Goal: Information Seeking & Learning: Compare options

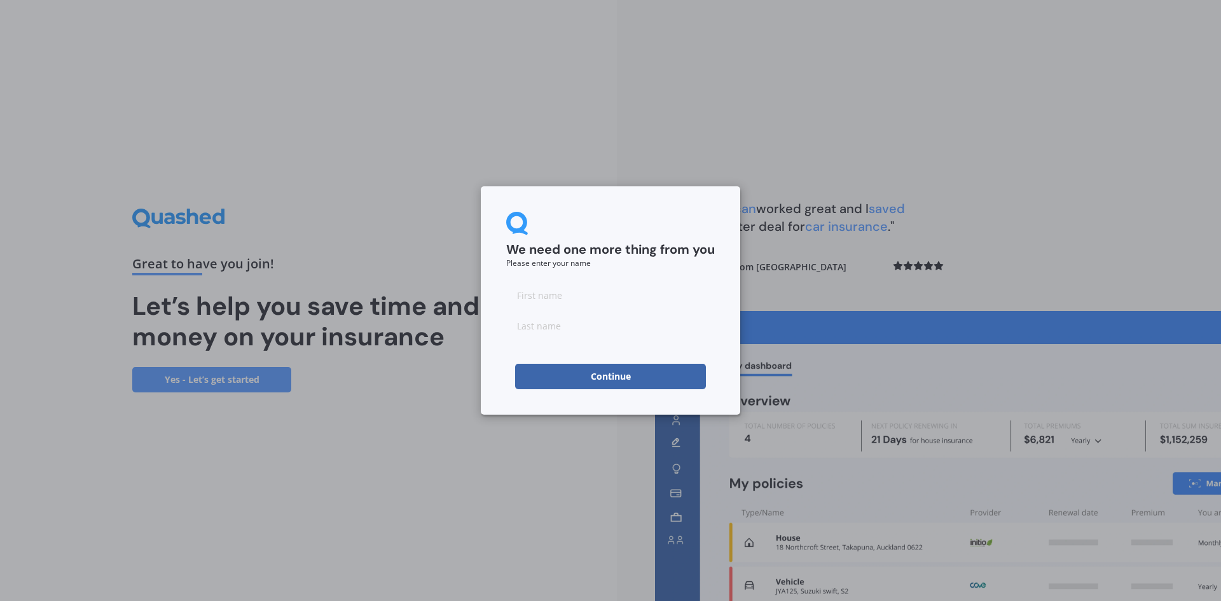
click at [675, 387] on button "Continue" at bounding box center [610, 376] width 191 height 25
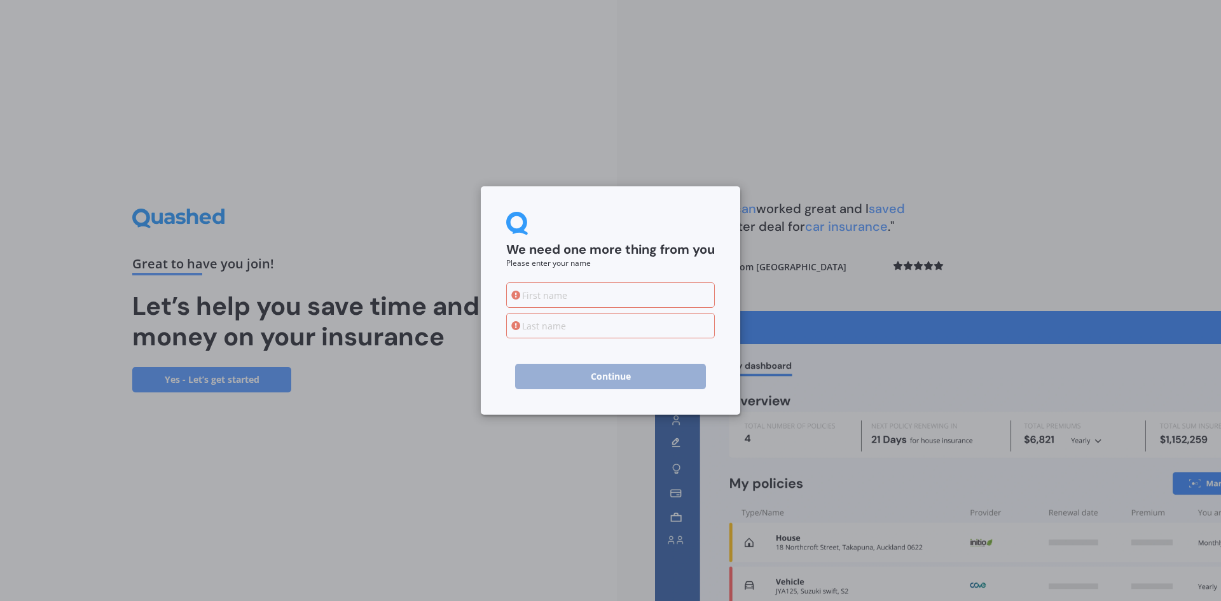
click at [580, 299] on input at bounding box center [610, 294] width 209 height 25
type input "[PERSON_NAME]"
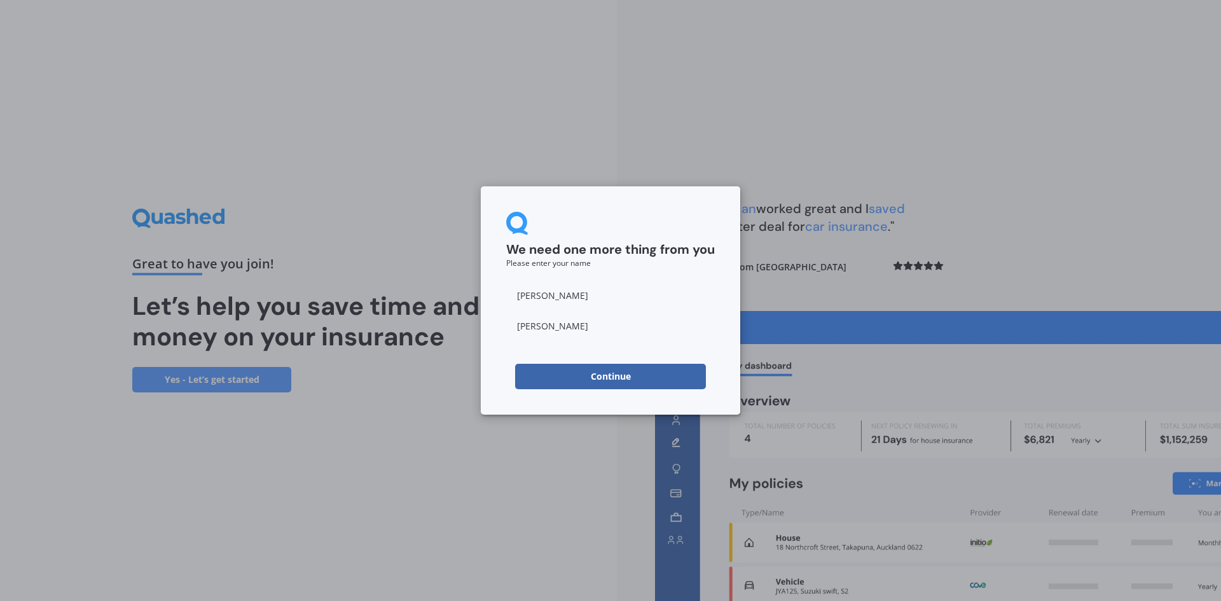
type input "[PERSON_NAME]"
click button "Continue" at bounding box center [610, 376] width 191 height 25
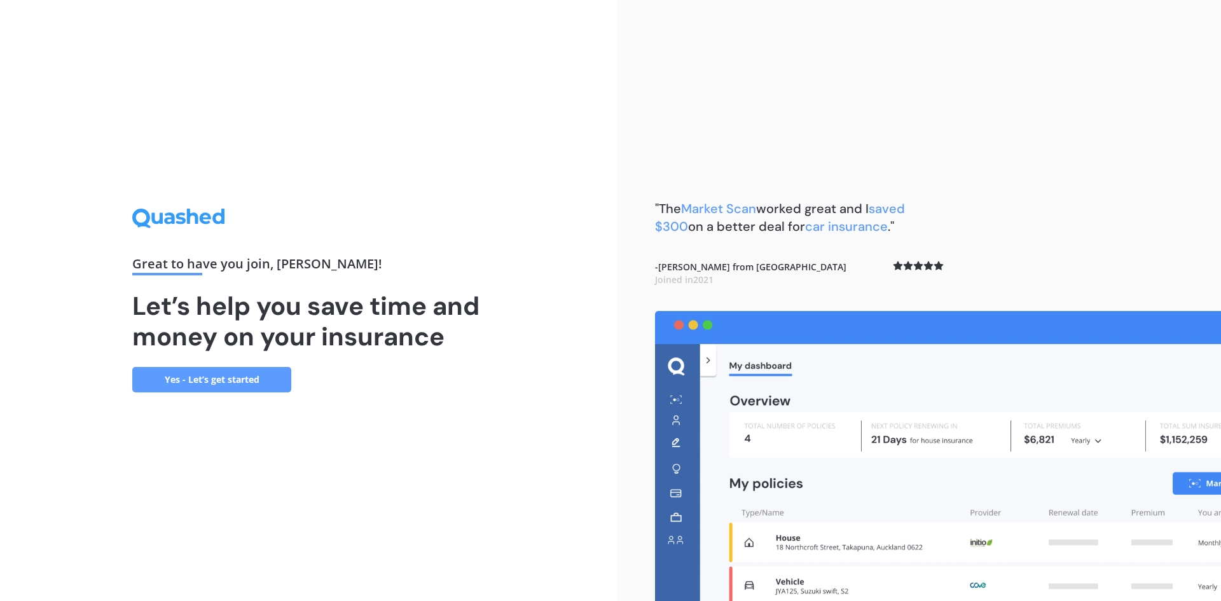
click at [260, 387] on link "Yes - Let’s get started" at bounding box center [211, 379] width 159 height 25
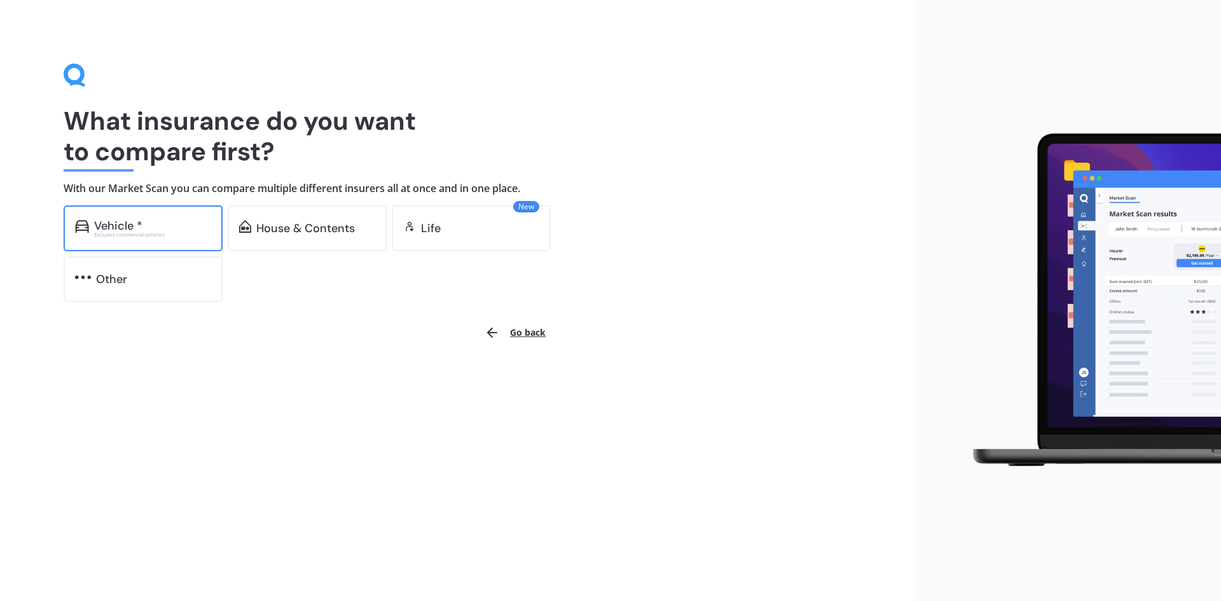
click at [138, 238] on div "Vehicle * Excludes commercial vehicles" at bounding box center [143, 228] width 159 height 46
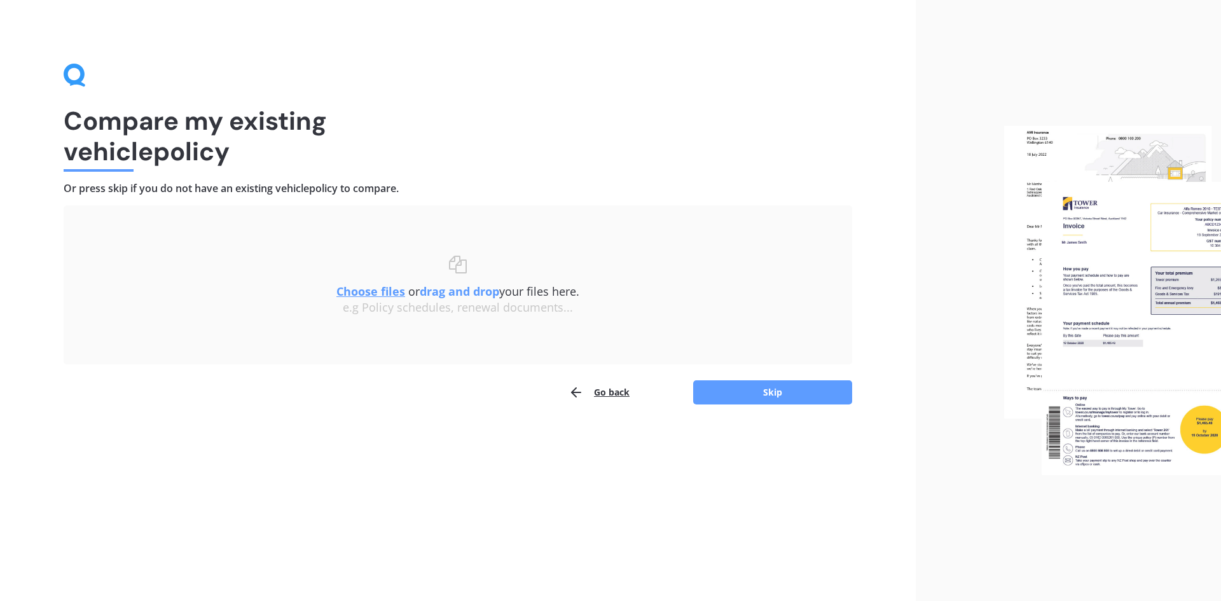
click at [528, 315] on div "Choose files or drag and drop your files here. Choose files or photos e.g Polic…" at bounding box center [457, 285] width 737 height 108
click at [522, 313] on div "e.g Policy schedules, renewal documents..." at bounding box center [457, 308] width 737 height 14
drag, startPoint x: 517, startPoint y: 312, endPoint x: 815, endPoint y: 347, distance: 300.3
click at [533, 318] on div "Choose files or drag and drop your files here. Choose files or photos e.g Polic…" at bounding box center [457, 285] width 737 height 108
click at [802, 383] on button "Skip" at bounding box center [772, 392] width 159 height 24
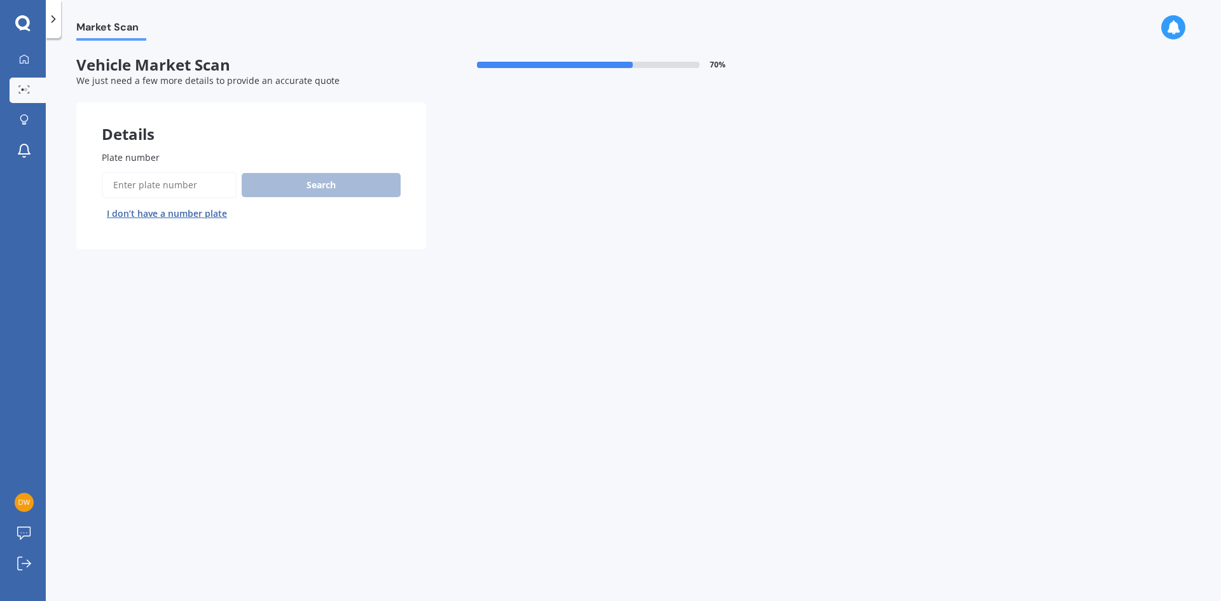
click at [190, 185] on input "Plate number" at bounding box center [169, 185] width 135 height 27
type input "QFM70"
click at [0, 0] on button "Next" at bounding box center [0, 0] width 0 height 0
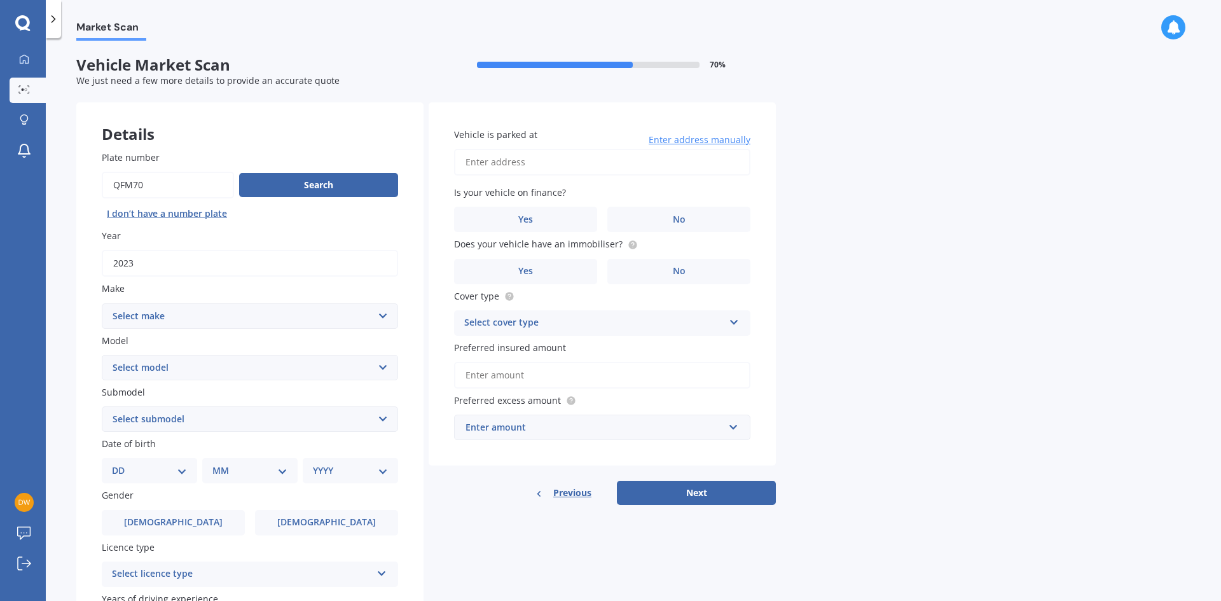
click at [151, 315] on select "Select make AC ALFA ROMEO ASTON [PERSON_NAME] AUDI AUSTIN BEDFORD Bentley BMW B…" at bounding box center [250, 315] width 296 height 25
select select "HAVAL"
click at [152, 314] on select "Select make AC ALFA ROMEO ASTON [PERSON_NAME] AUDI AUSTIN BEDFORD Bentley BMW B…" at bounding box center [250, 315] width 296 height 25
click at [156, 372] on select "Select model H2 H6 H9 Jolion" at bounding box center [250, 367] width 296 height 25
select select "H6"
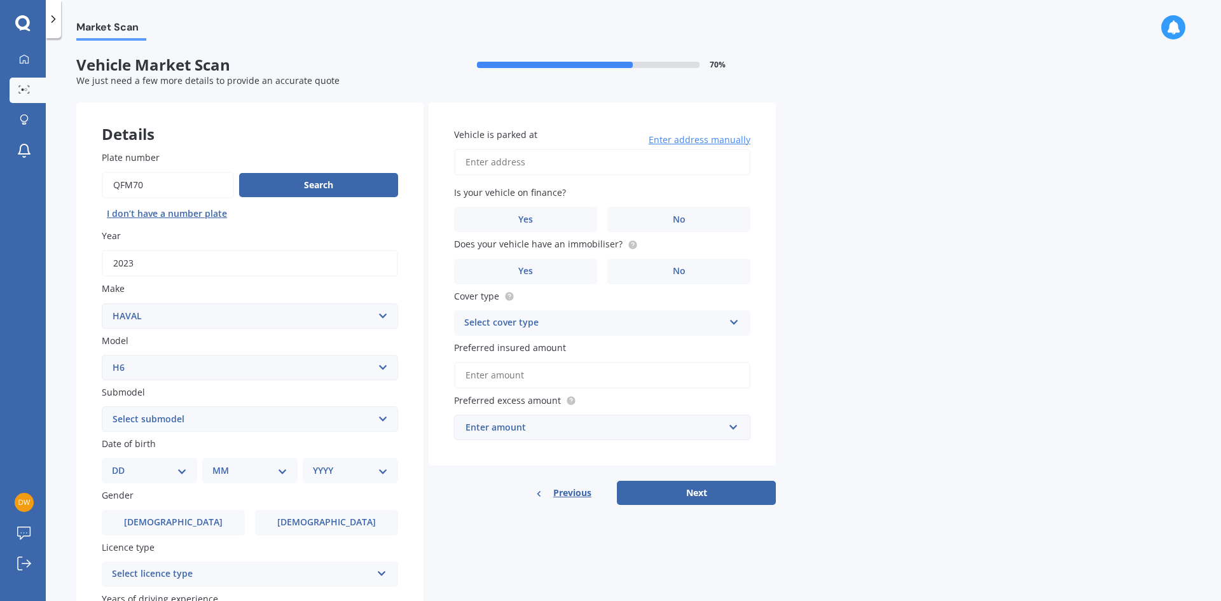
click at [102, 355] on select "Select model H2 H6 H9 Jolion" at bounding box center [250, 367] width 296 height 25
click at [151, 425] on select "Select submodel Lux Premium Ultra Ultra Hybrid 2WD" at bounding box center [250, 418] width 296 height 25
select select "ULTRA HYBRID 2WD"
click at [102, 406] on select "Select submodel Lux Premium Ultra Ultra Hybrid 2WD" at bounding box center [250, 418] width 296 height 25
click at [118, 468] on select "DD 01 02 03 04 05 06 07 08 09 10 11 12 13 14 15 16 17 18 19 20 21 22 23 24 25 2…" at bounding box center [149, 470] width 75 height 14
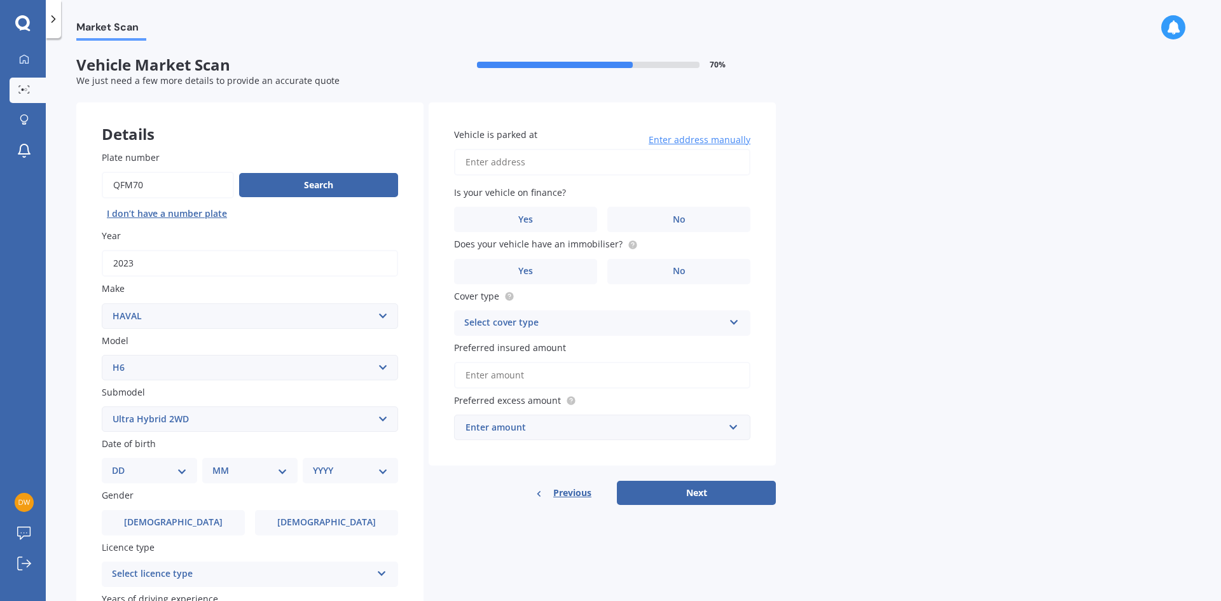
select select "01"
click at [122, 463] on select "DD 01 02 03 04 05 06 07 08 09 10 11 12 13 14 15 16 17 18 19 20 21 22 23 24 25 2…" at bounding box center [149, 470] width 75 height 14
click at [227, 475] on select "MM 01 02 03 04 05 06 07 08 09 10 11 12" at bounding box center [252, 470] width 70 height 14
select select "05"
click at [217, 463] on select "MM 01 02 03 04 05 06 07 08 09 10 11 12" at bounding box center [252, 470] width 70 height 14
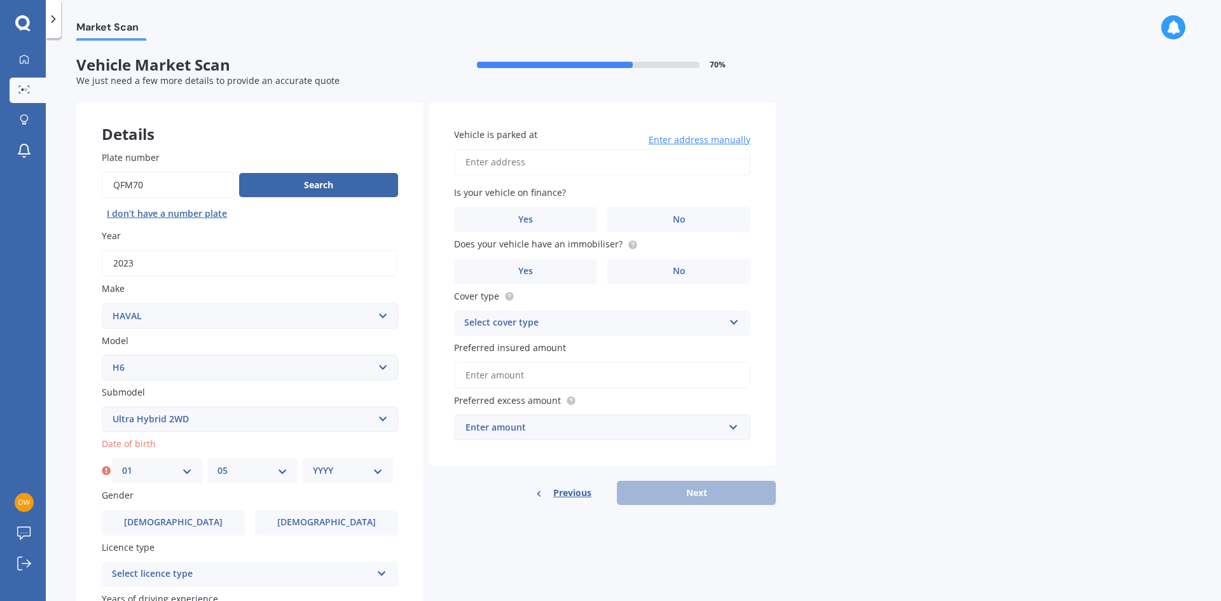
click at [330, 458] on div "YYYY 2025 2024 2023 2022 2021 2020 2019 2018 2017 2016 2015 2014 2013 2012 2011…" at bounding box center [348, 470] width 90 height 25
drag, startPoint x: 331, startPoint y: 465, endPoint x: 331, endPoint y: 471, distance: 6.4
click at [331, 465] on select "YYYY 2025 2024 2023 2022 2021 2020 2019 2018 2017 2016 2015 2014 2013 2012 2011…" at bounding box center [348, 470] width 70 height 14
select select "1992"
click at [313, 463] on select "YYYY 2025 2024 2023 2022 2021 2020 2019 2018 2017 2016 2015 2014 2013 2012 2011…" at bounding box center [348, 470] width 70 height 14
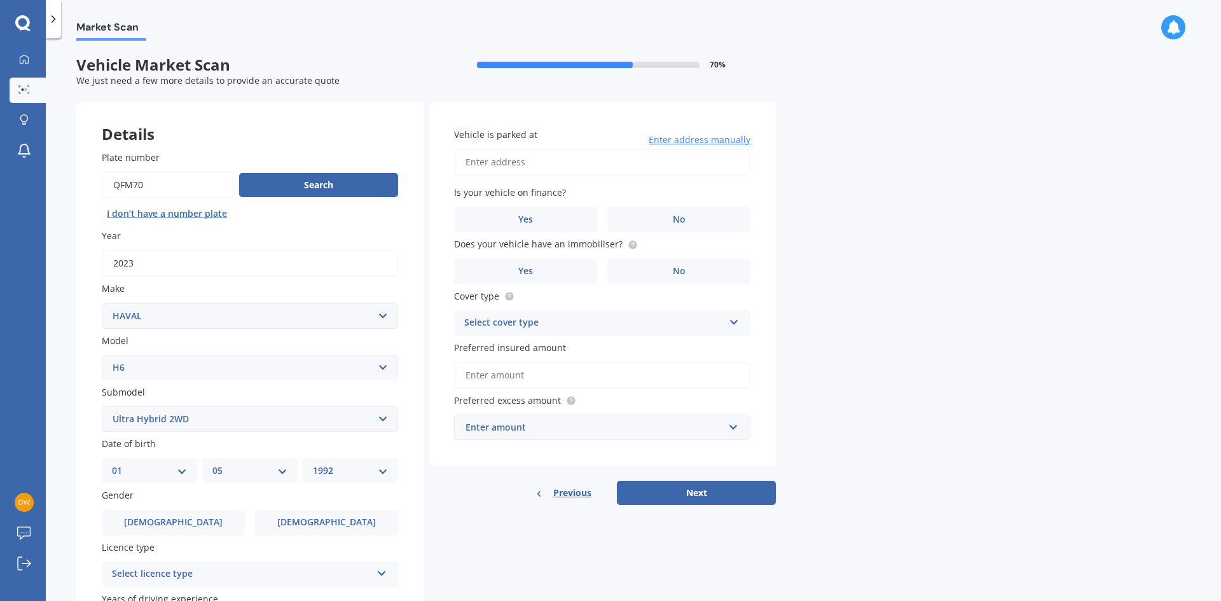
click at [486, 519] on div "Details Plate number Search I don’t have a number plate Year [DATE] Make Select…" at bounding box center [425, 408] width 699 height 613
click at [233, 512] on label "[DEMOGRAPHIC_DATA]" at bounding box center [173, 522] width 143 height 25
click at [0, 0] on input "[DEMOGRAPHIC_DATA]" at bounding box center [0, 0] width 0 height 0
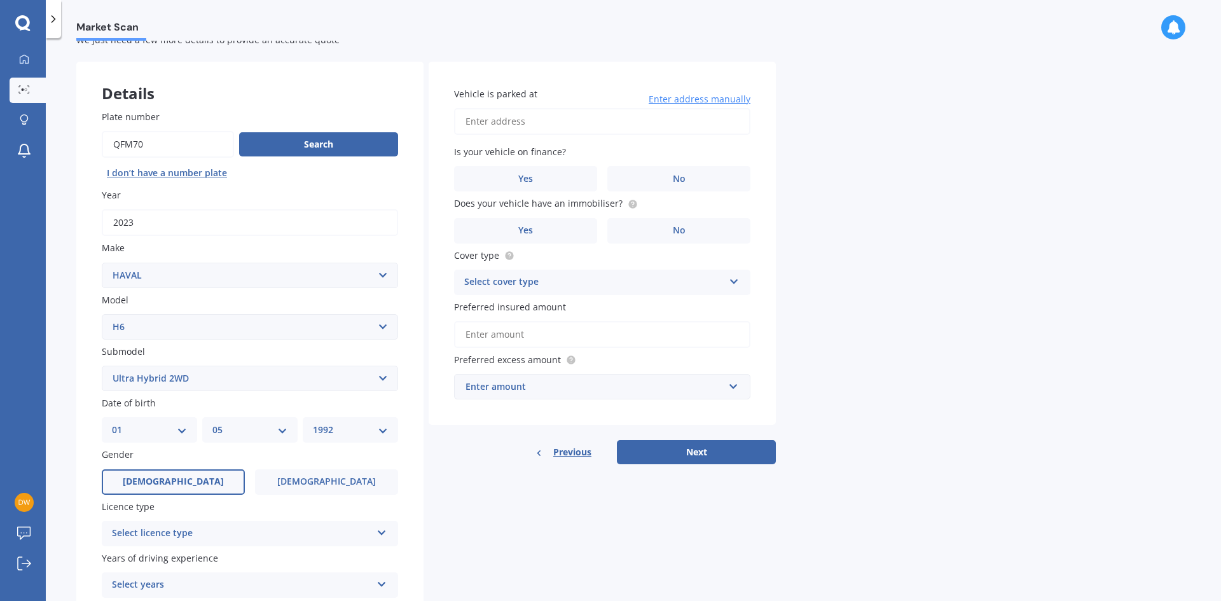
scroll to position [127, 0]
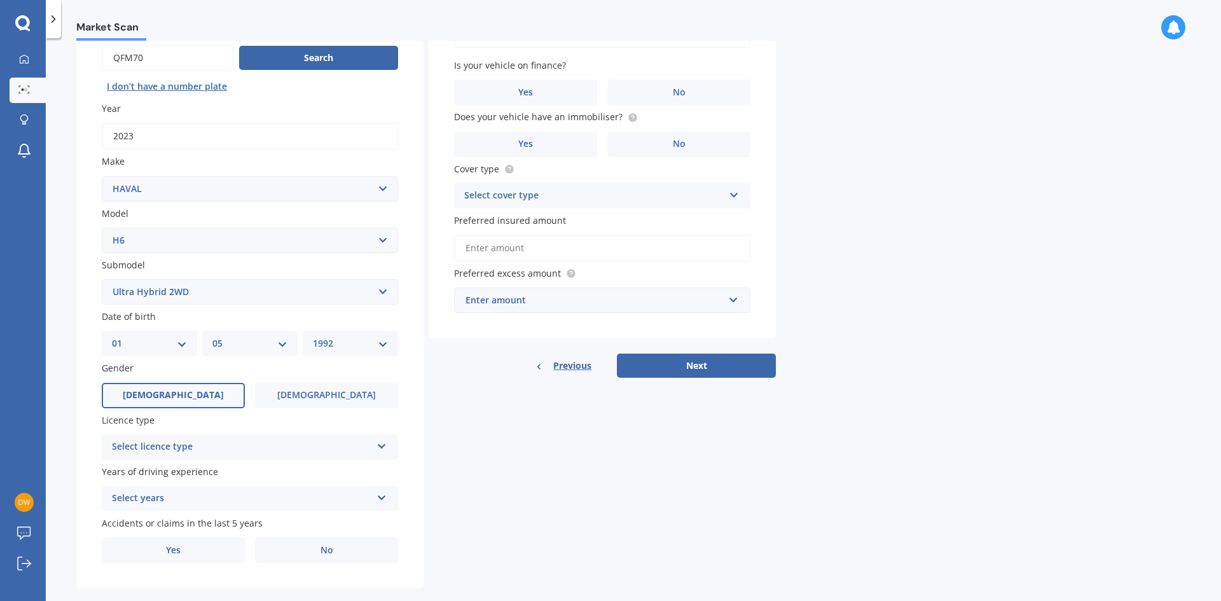
click at [284, 457] on div "Select licence type NZ Full NZ Restricted NZ Learners [GEOGRAPHIC_DATA] [GEOGRA…" at bounding box center [250, 446] width 296 height 25
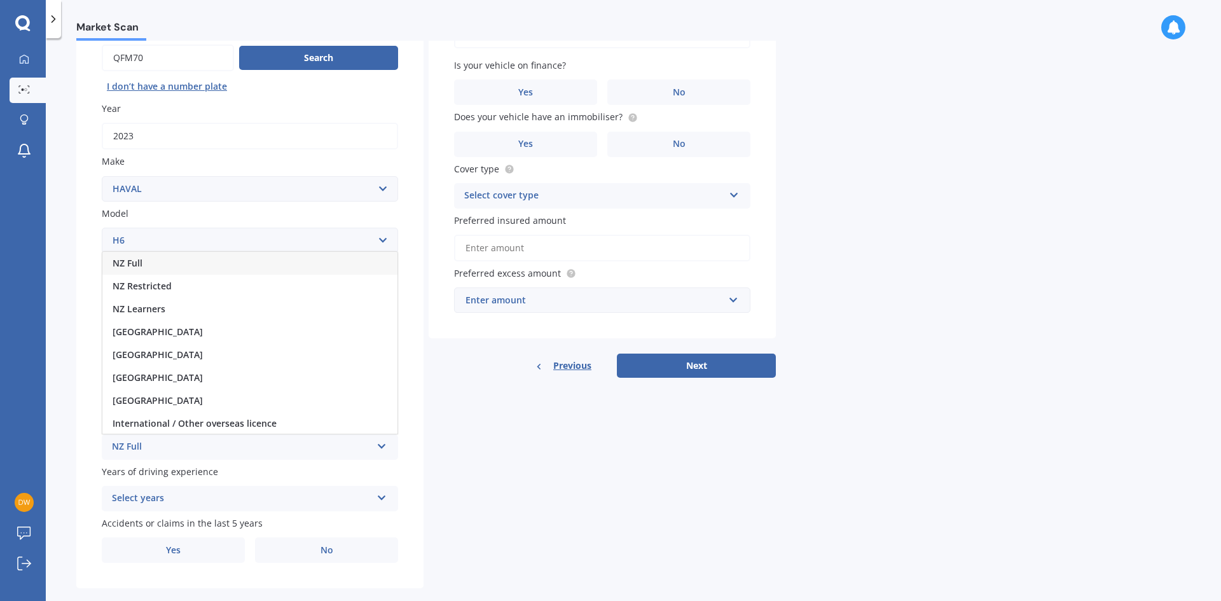
click at [236, 444] on div "NZ Full" at bounding box center [241, 446] width 259 height 15
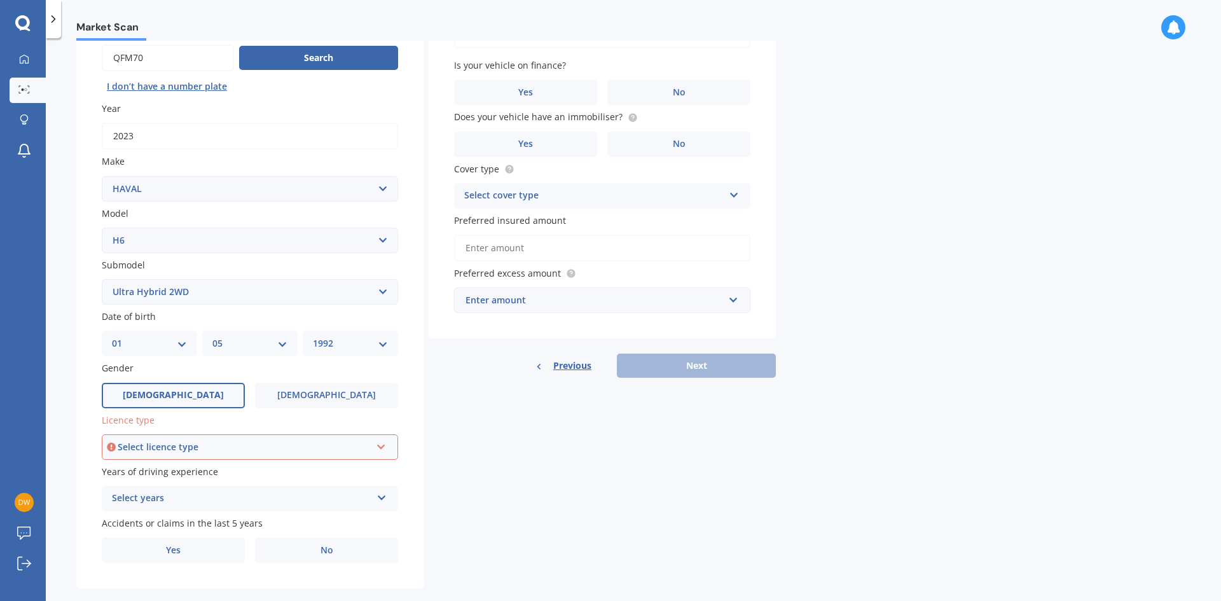
click at [215, 455] on div "Select licence type NZ Full NZ Restricted NZ Learners [GEOGRAPHIC_DATA] [GEOGRA…" at bounding box center [250, 446] width 296 height 25
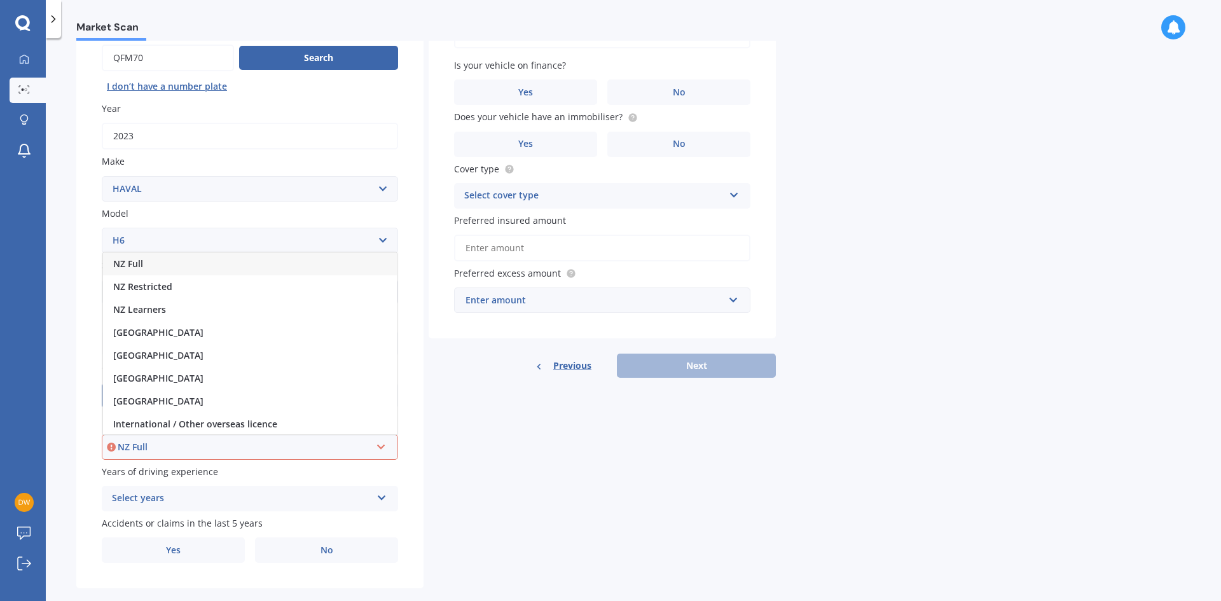
click at [204, 442] on div "NZ Full" at bounding box center [244, 447] width 253 height 14
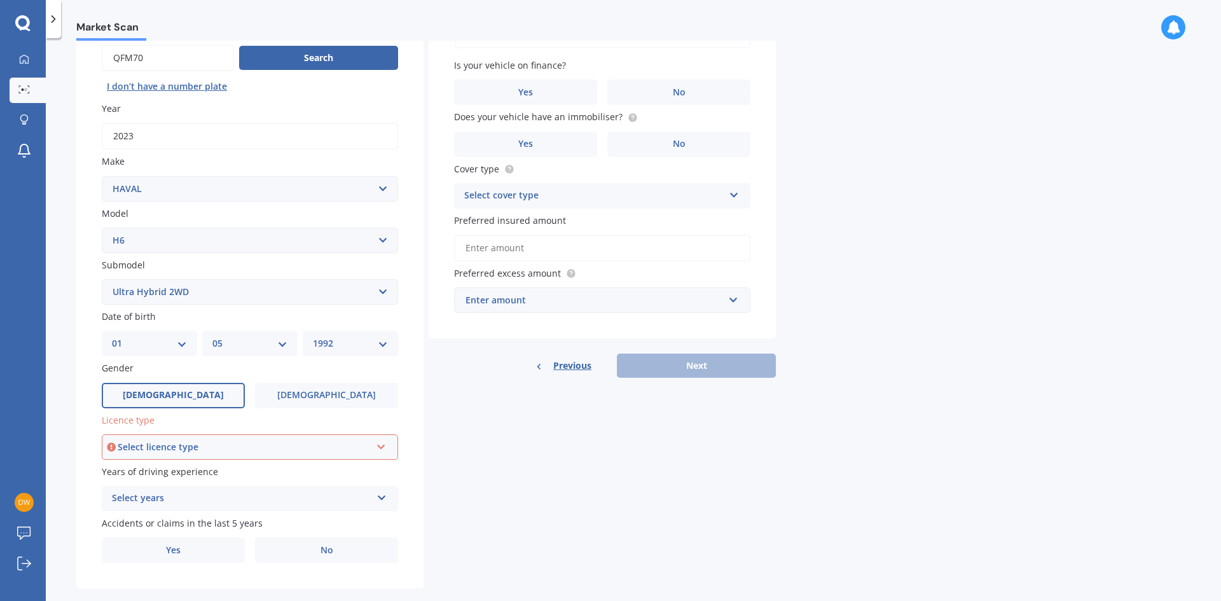
click at [206, 445] on div "Select licence type" at bounding box center [244, 447] width 253 height 14
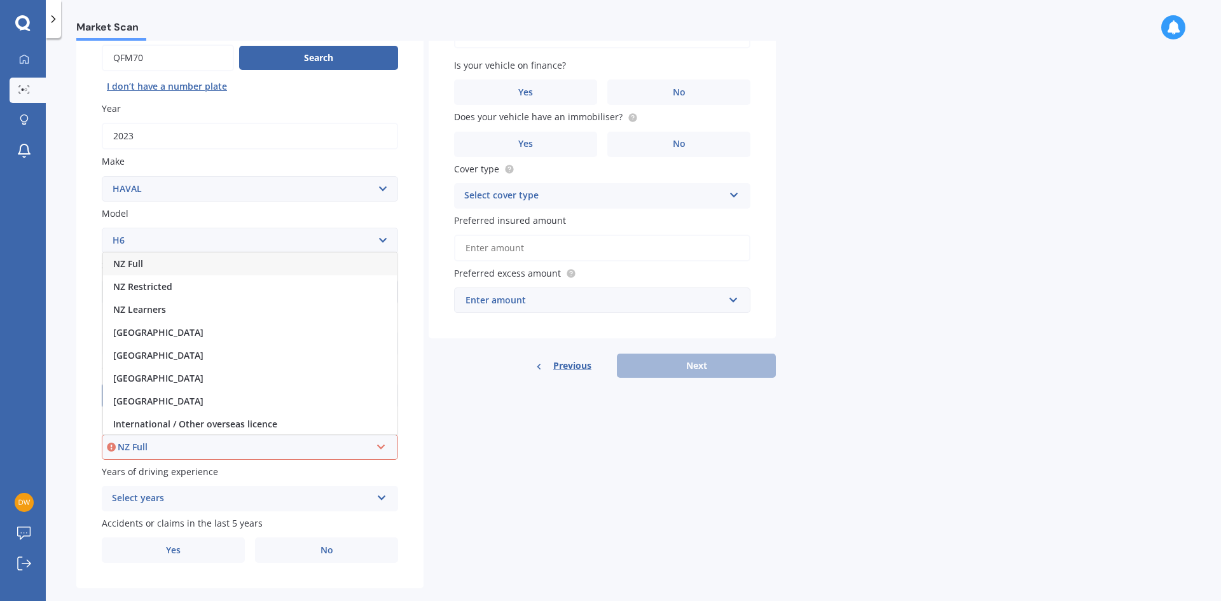
click at [203, 263] on div "NZ Full" at bounding box center [250, 263] width 294 height 23
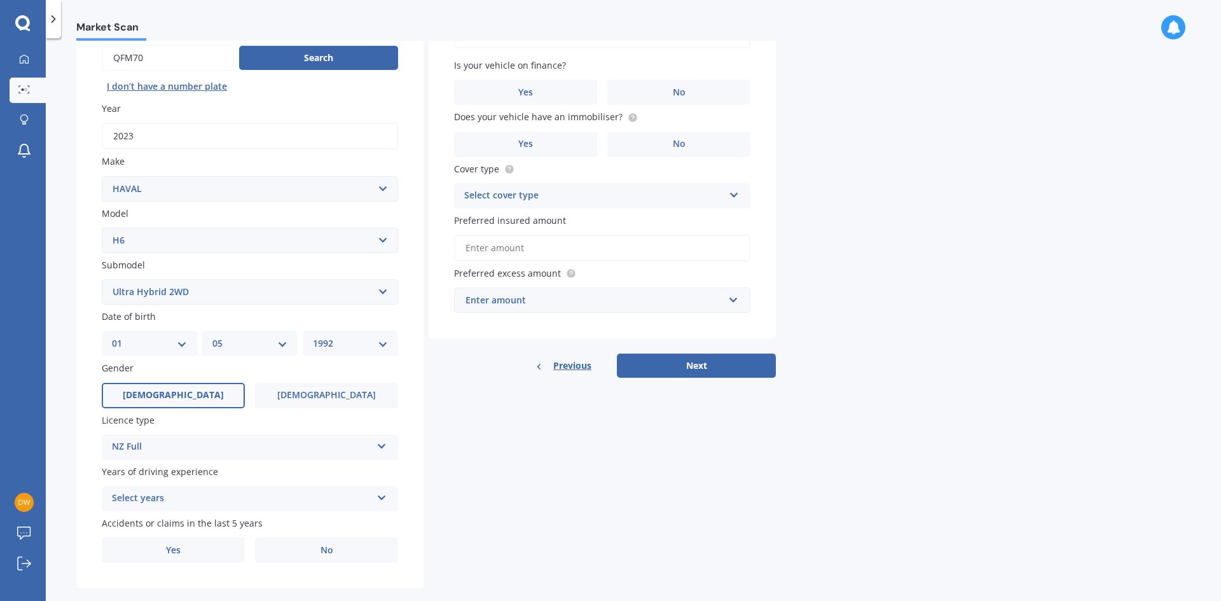
click at [228, 498] on div "Select years" at bounding box center [241, 498] width 259 height 15
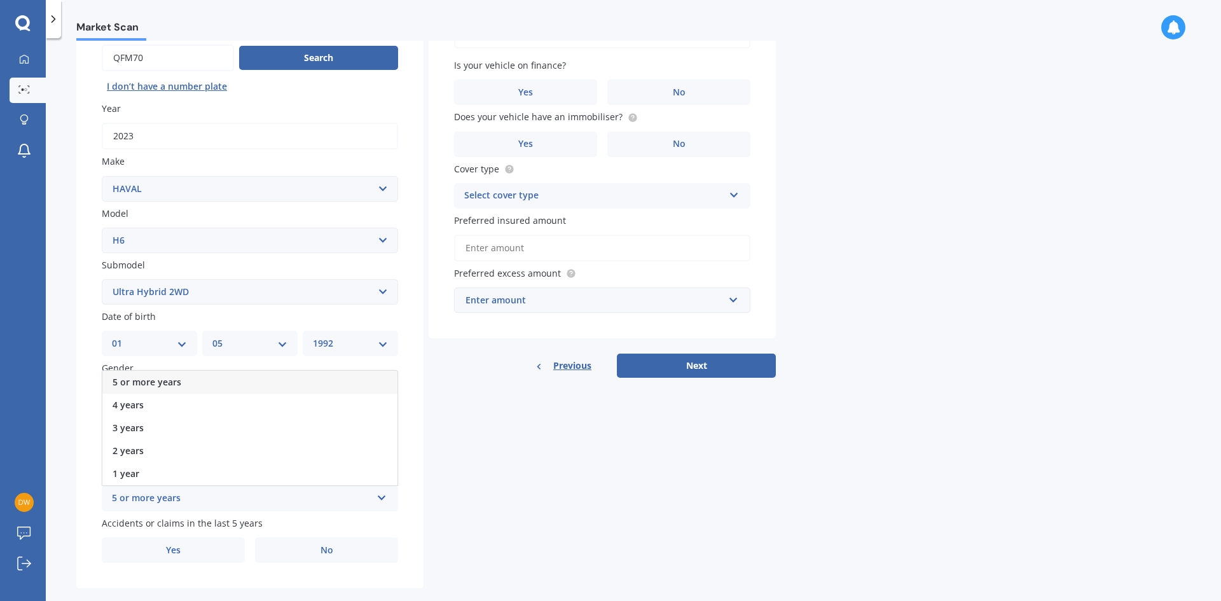
click at [228, 388] on div "5 or more years" at bounding box center [249, 382] width 295 height 23
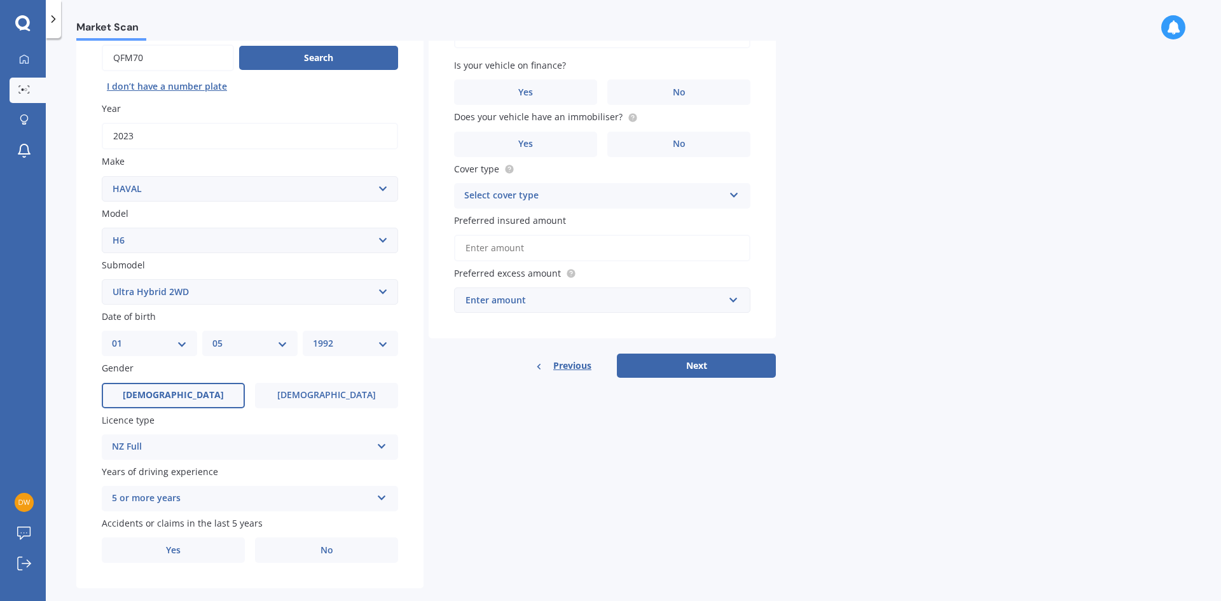
scroll to position [147, 0]
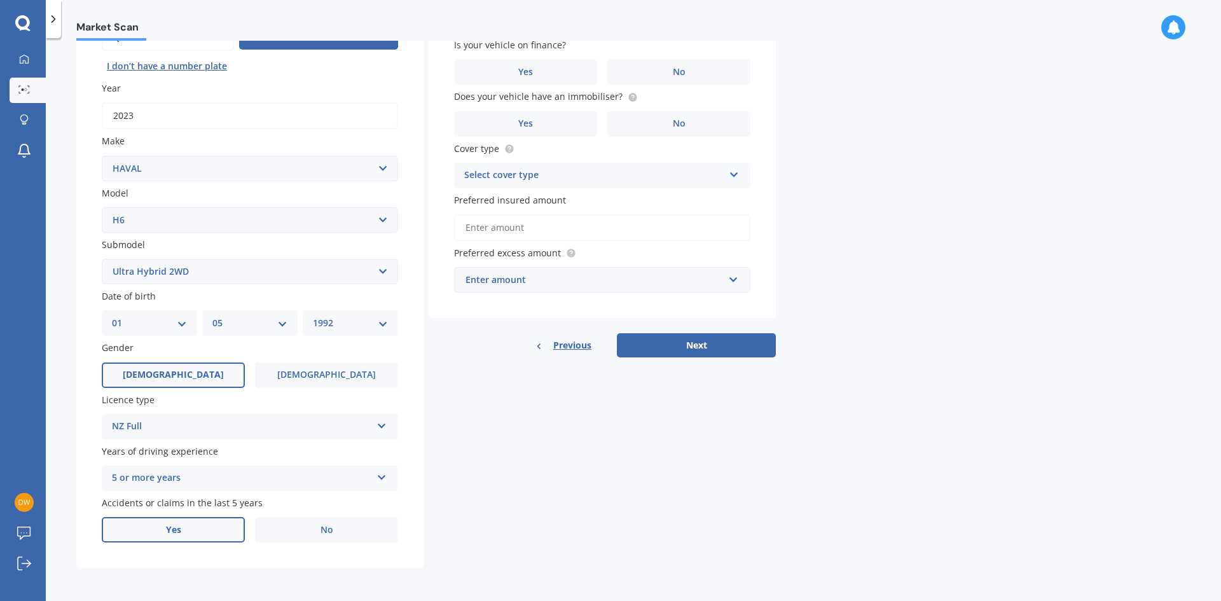
click at [163, 535] on label "Yes" at bounding box center [173, 529] width 143 height 25
click at [0, 0] on input "Yes" at bounding box center [0, 0] width 0 height 0
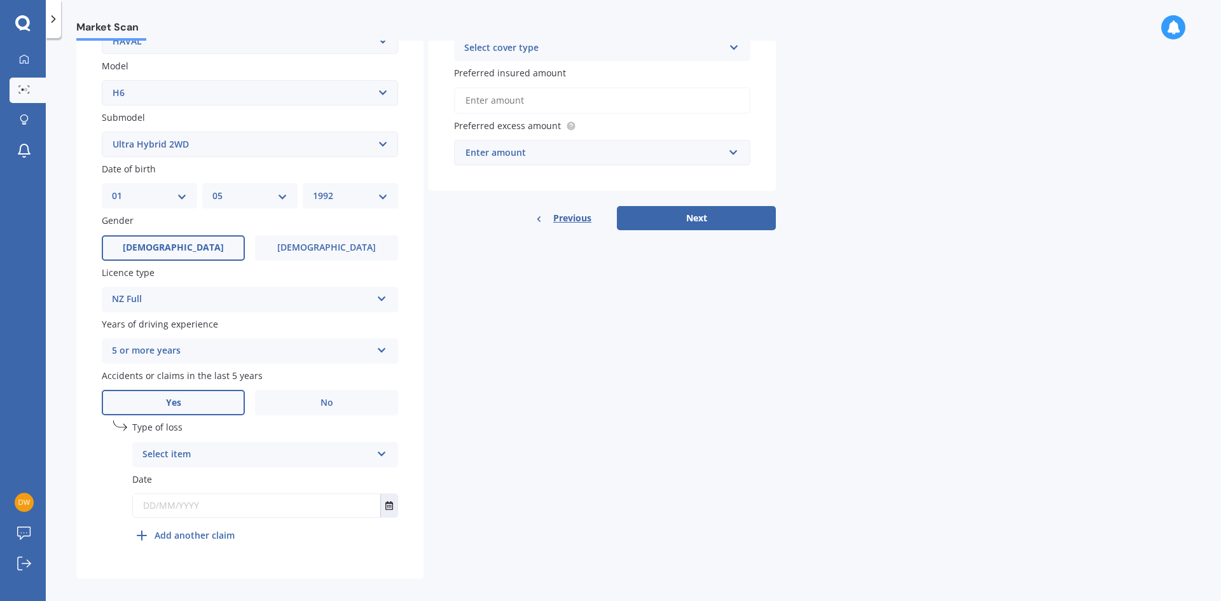
click at [181, 453] on div "Select item" at bounding box center [256, 454] width 229 height 15
click at [214, 486] on div "At fault accident" at bounding box center [265, 479] width 264 height 23
click at [208, 512] on input "text" at bounding box center [256, 505] width 247 height 23
click at [168, 501] on input "text" at bounding box center [256, 505] width 247 height 23
type input "[DATE]"
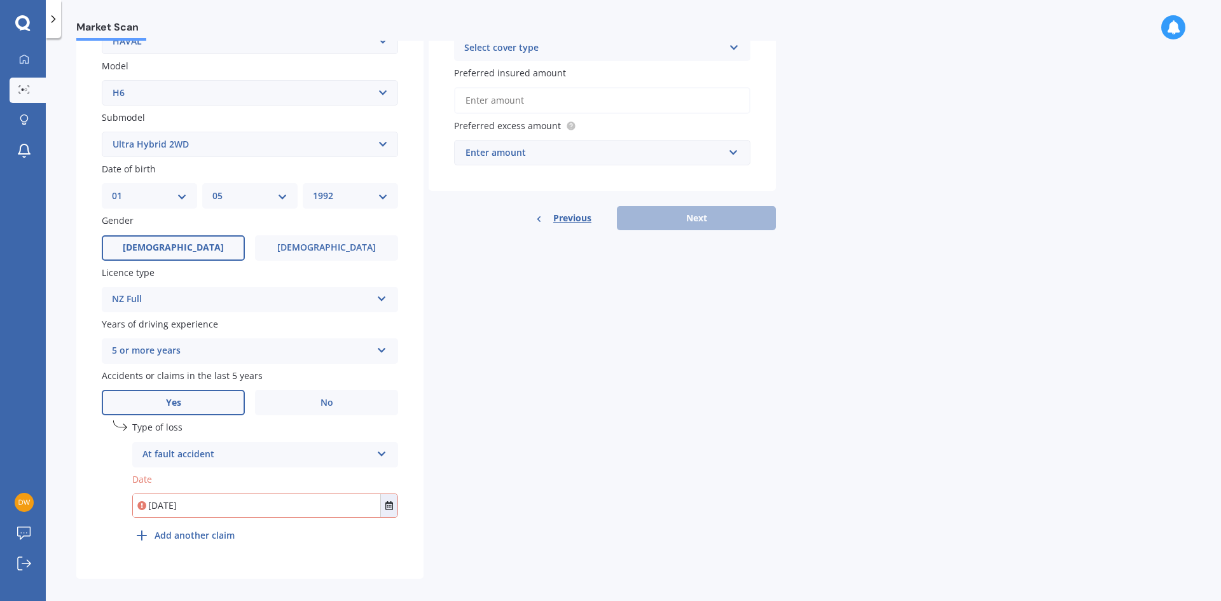
click at [603, 458] on div "Details Plate number Search I don’t have a number plate Year [DATE] Make Select…" at bounding box center [425, 203] width 699 height 751
click at [521, 101] on input "Preferred insured amount" at bounding box center [602, 100] width 296 height 27
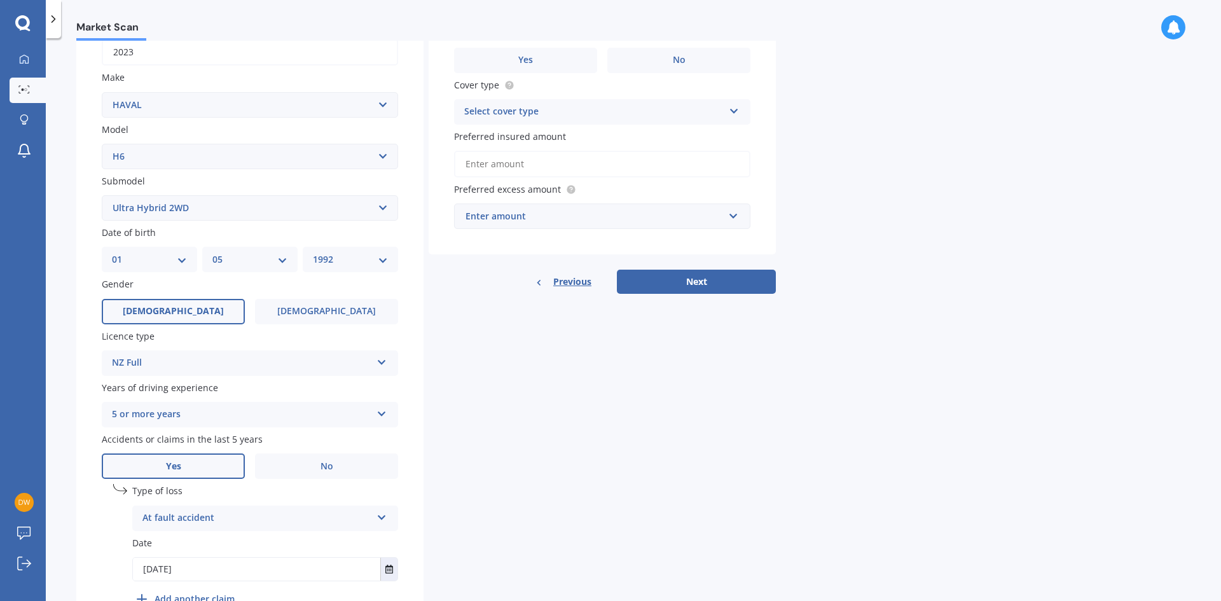
click at [182, 514] on div "At fault accident" at bounding box center [256, 517] width 229 height 15
click at [183, 515] on div "At fault accident" at bounding box center [256, 517] width 229 height 15
click at [647, 486] on div "Details Plate number Search I don’t have a number plate Year [DATE] Make Select…" at bounding box center [425, 266] width 699 height 751
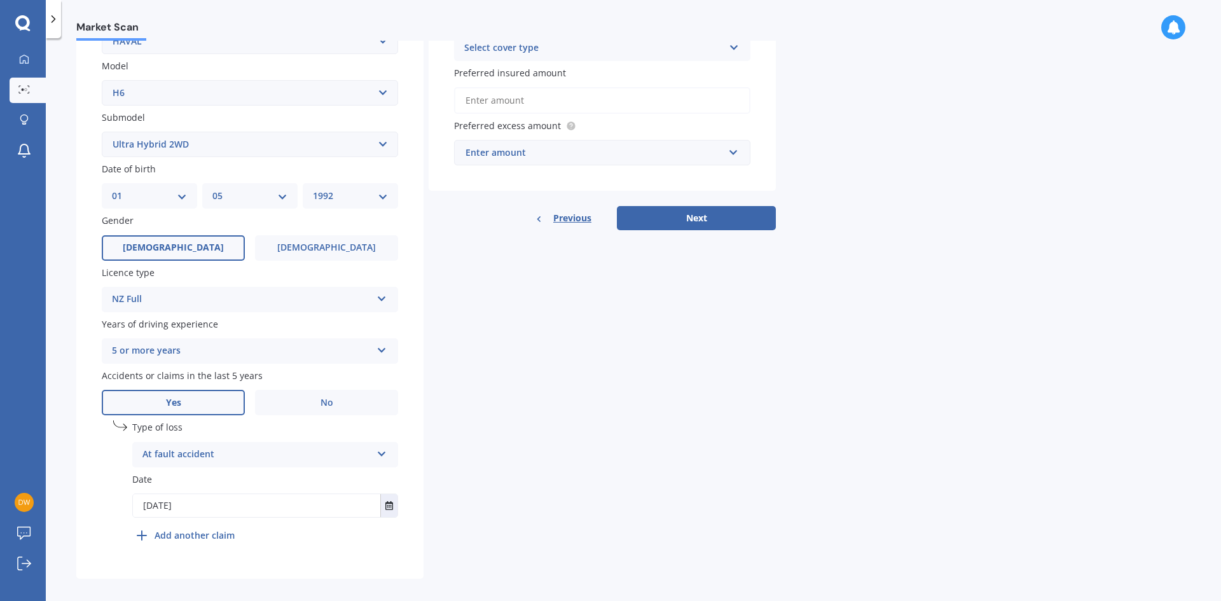
scroll to position [285, 0]
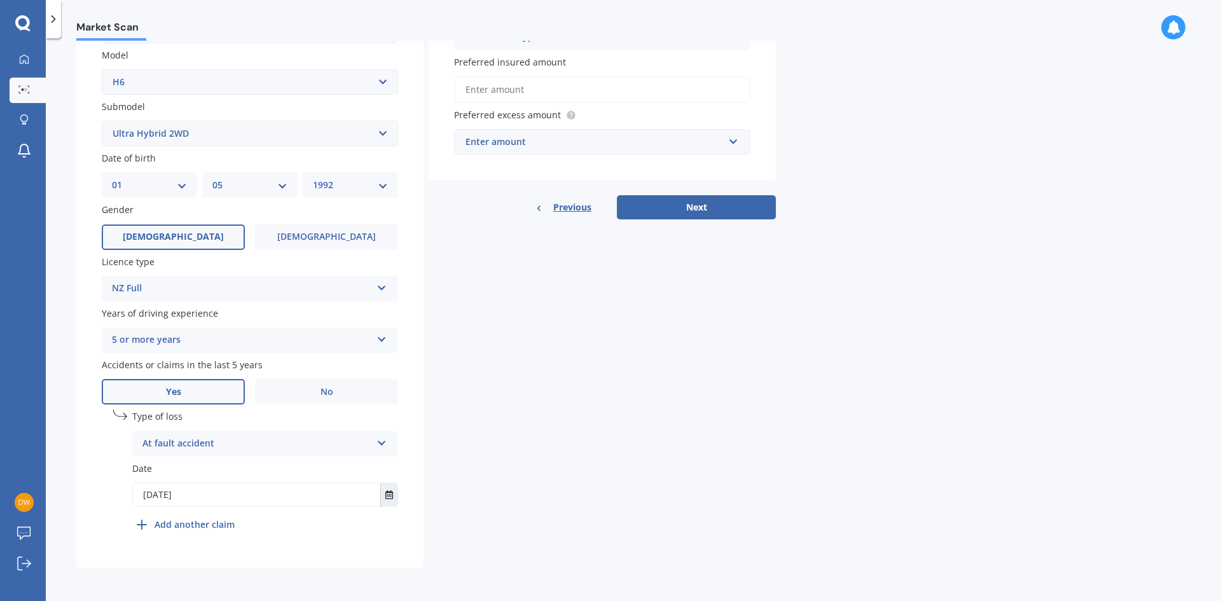
click at [197, 517] on b "Add another claim" at bounding box center [194, 523] width 80 height 13
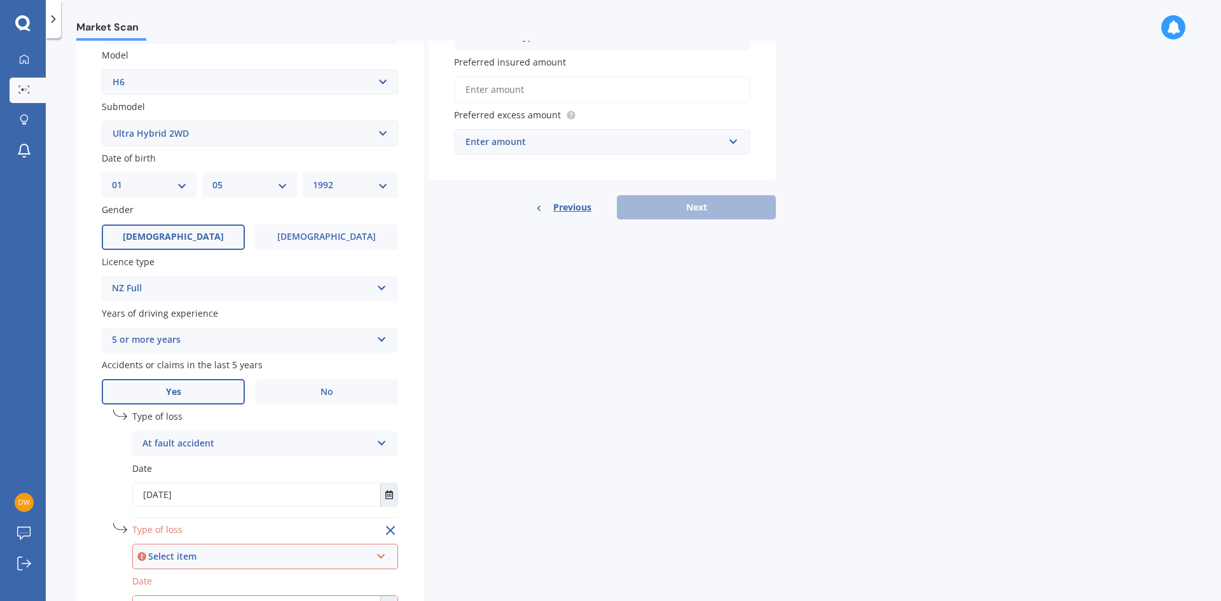
click at [178, 552] on div "Select item" at bounding box center [259, 556] width 223 height 14
click at [182, 531] on span "Not at fault accident" at bounding box center [189, 532] width 90 height 12
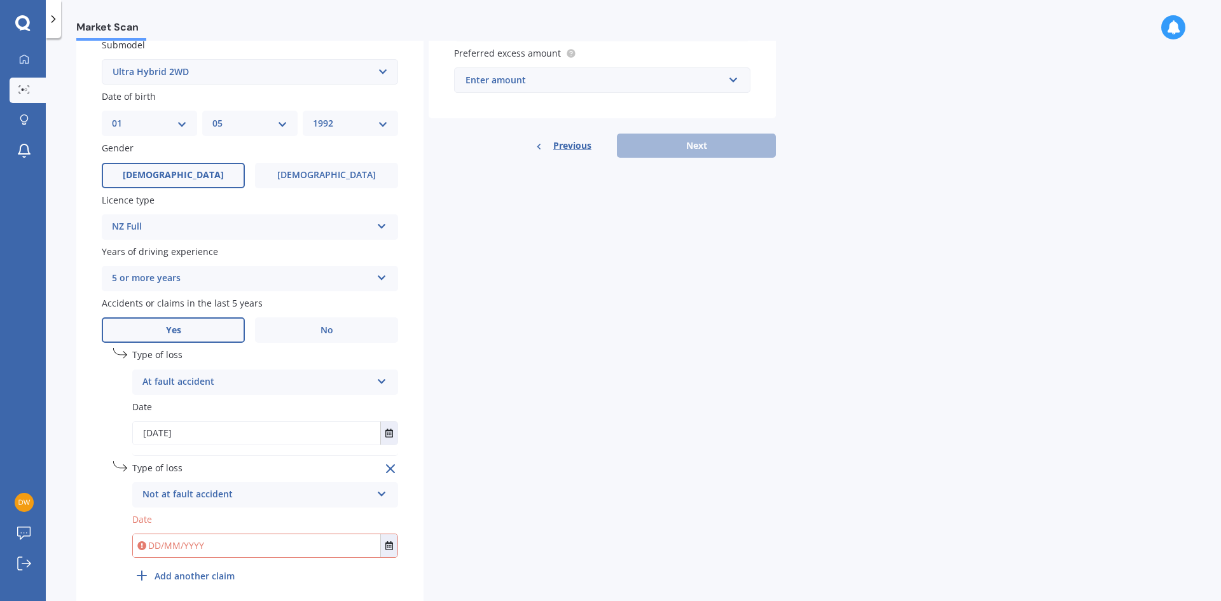
scroll to position [398, 0]
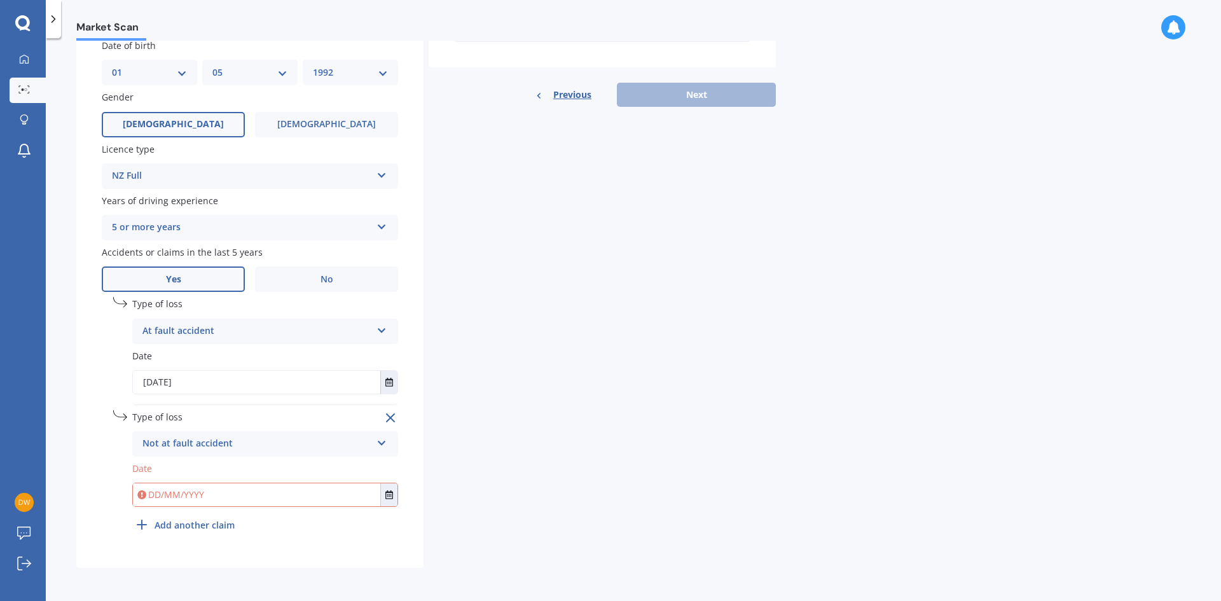
click at [175, 501] on input "text" at bounding box center [256, 494] width 247 height 23
type input "."
type input "0"
type input "[DATE]"
click at [390, 496] on icon "Select date" at bounding box center [389, 494] width 8 height 9
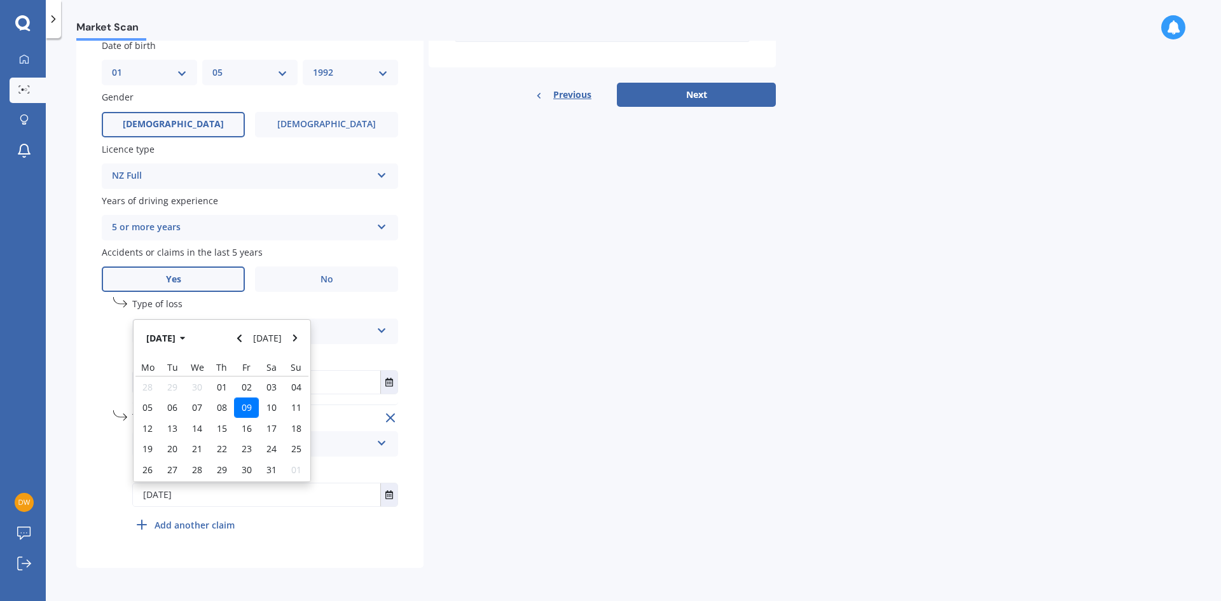
click at [242, 409] on span "09" at bounding box center [247, 407] width 10 height 12
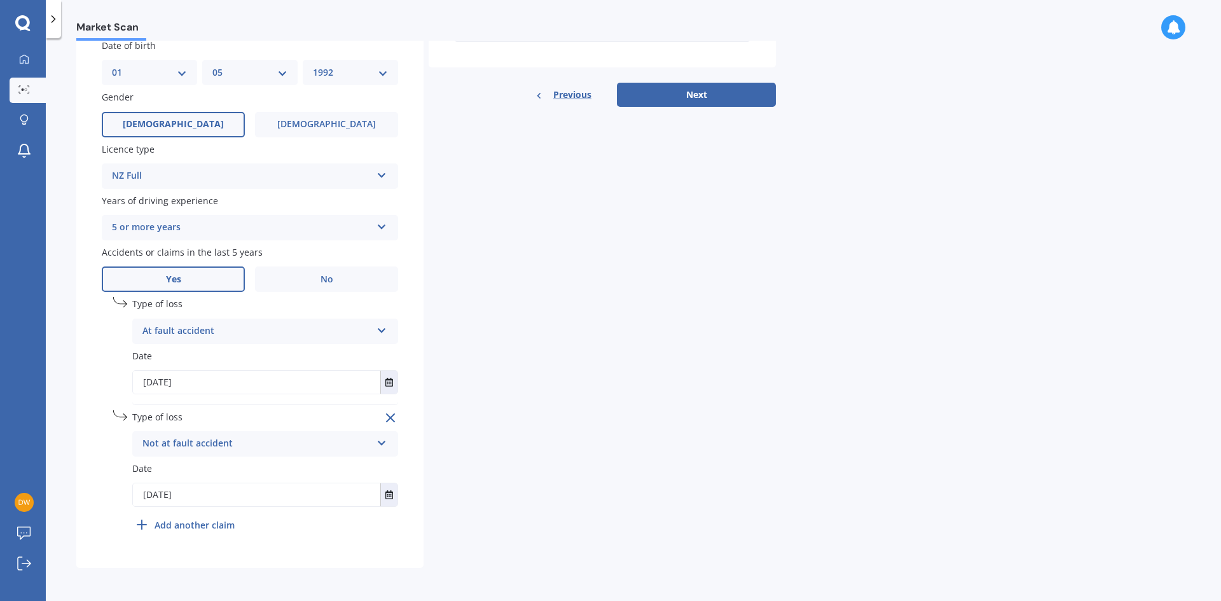
click at [202, 528] on b "Add another claim" at bounding box center [194, 524] width 80 height 13
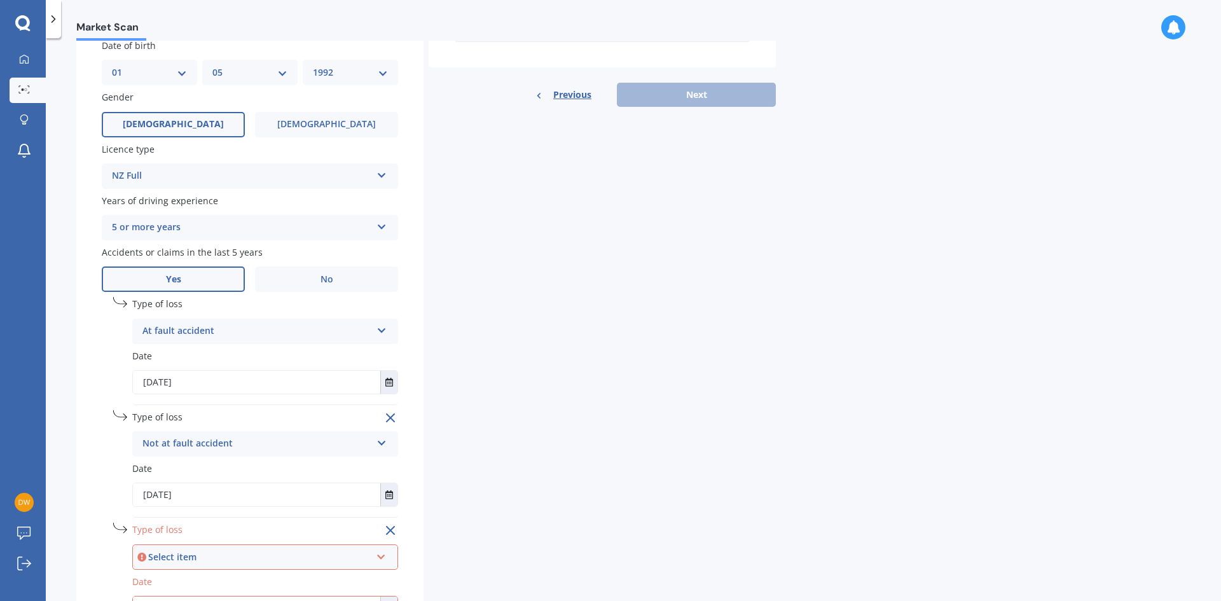
click at [213, 553] on div "Select item" at bounding box center [259, 557] width 223 height 14
click at [196, 535] on span "Not at fault accident" at bounding box center [189, 532] width 90 height 12
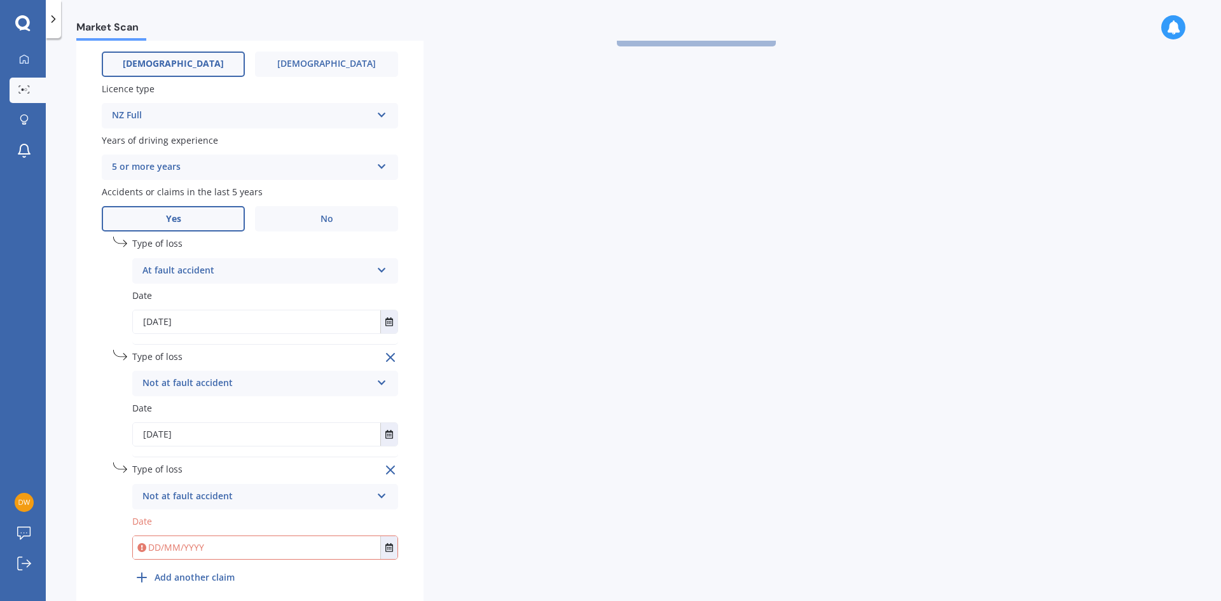
scroll to position [511, 0]
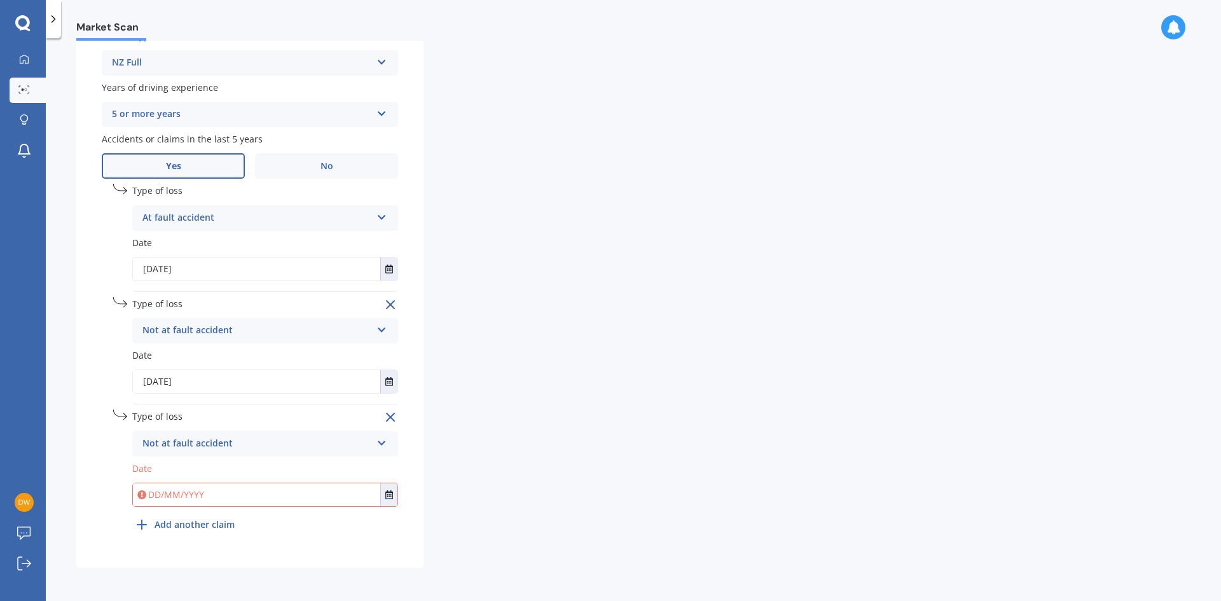
click at [174, 502] on input "text" at bounding box center [256, 494] width 247 height 23
type input "[DATE]"
click at [242, 525] on div "undefined 3 Remove Type of loss Not at fault accident At fault accident Not at …" at bounding box center [265, 472] width 266 height 127
click at [196, 521] on b "Add another claim" at bounding box center [194, 523] width 80 height 13
click at [175, 555] on div "Select item" at bounding box center [259, 556] width 223 height 14
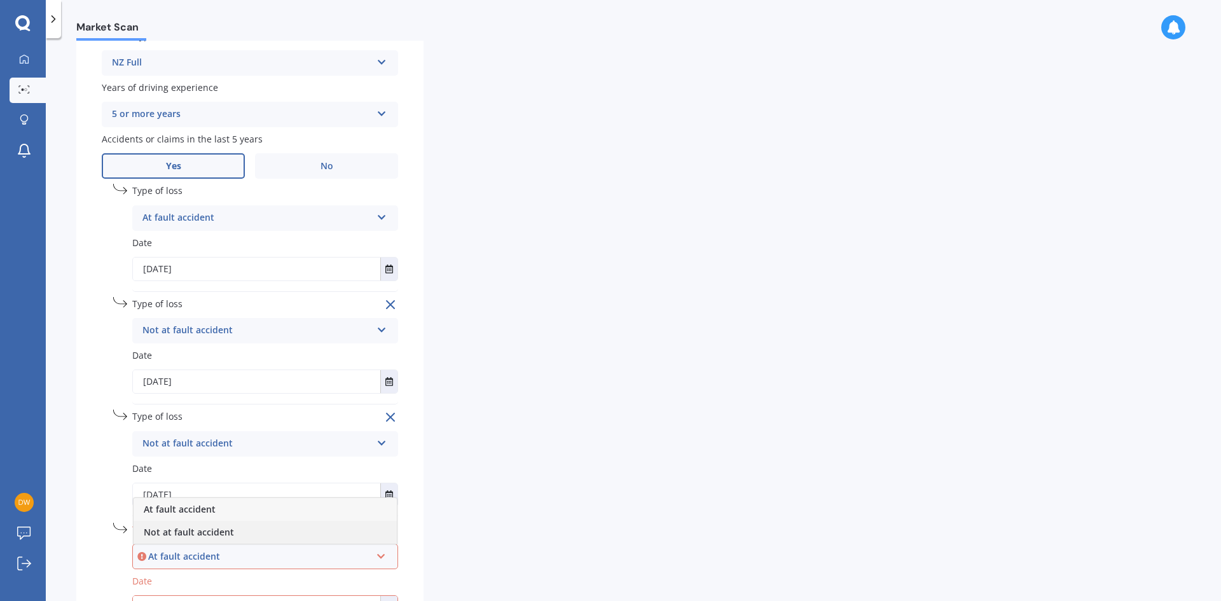
click at [179, 535] on span "Not at fault accident" at bounding box center [189, 532] width 90 height 12
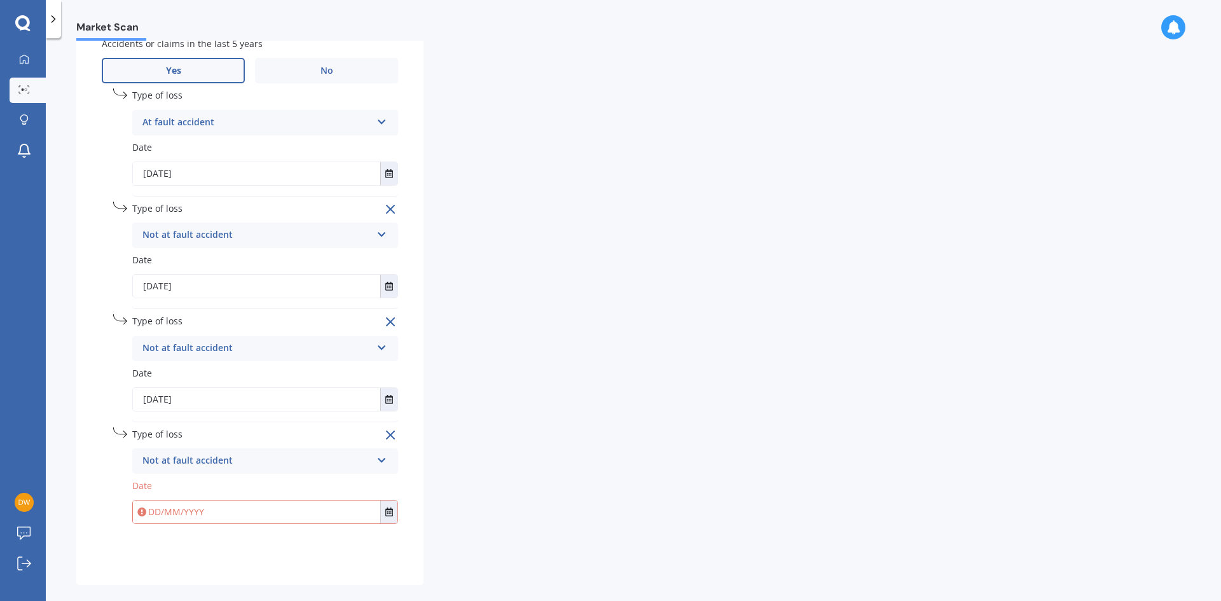
scroll to position [624, 0]
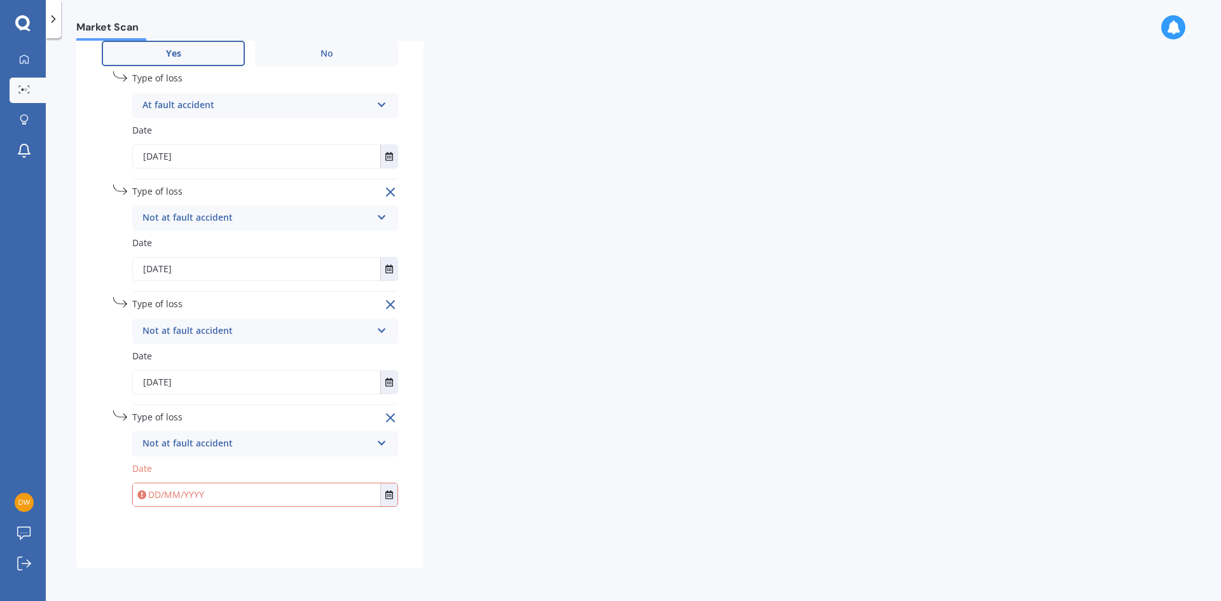
click at [167, 502] on input "text" at bounding box center [256, 494] width 247 height 23
type input "[DATE]"
click at [196, 514] on div "undefined 4 Remove Type of loss Not at fault accident At fault accident Not at …" at bounding box center [265, 473] width 266 height 127
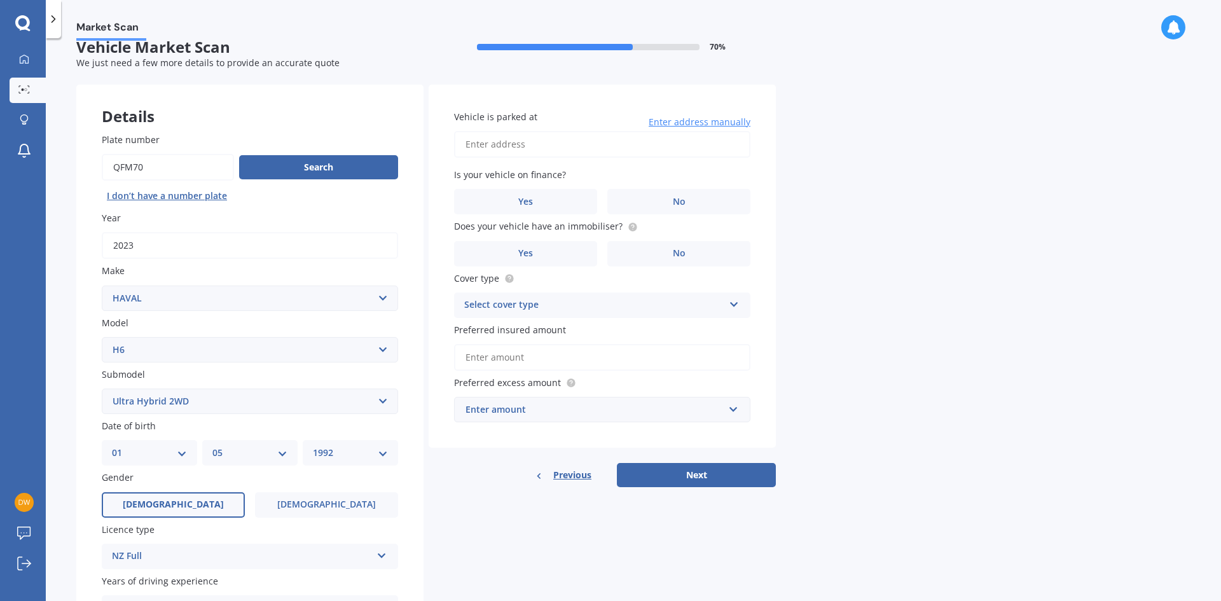
scroll to position [0, 0]
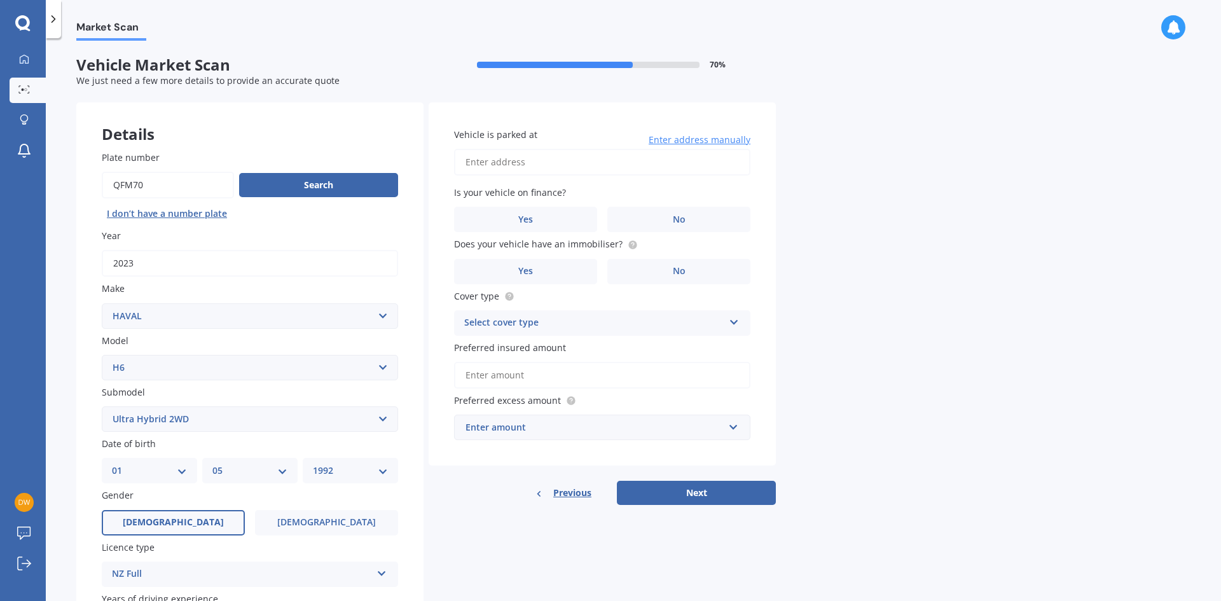
click at [498, 168] on input "Vehicle is parked at" at bounding box center [602, 162] width 296 height 27
type input "[STREET_ADDRESS]"
click at [517, 230] on label "Yes" at bounding box center [525, 219] width 143 height 25
click at [0, 0] on input "Yes" at bounding box center [0, 0] width 0 height 0
click at [548, 264] on label "Yes" at bounding box center [525, 271] width 143 height 25
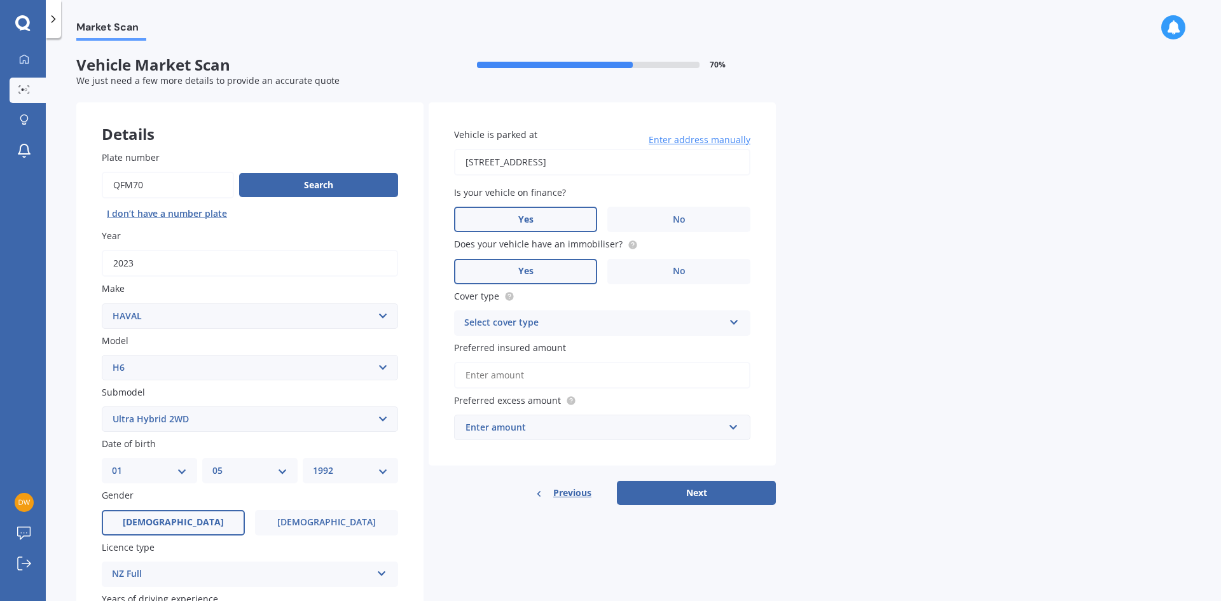
click at [0, 0] on input "Yes" at bounding box center [0, 0] width 0 height 0
click at [502, 326] on div "Select cover type" at bounding box center [593, 322] width 259 height 15
click at [504, 344] on span "Comprehensive" at bounding box center [498, 347] width 67 height 12
click at [496, 368] on input "Preferred insured amount" at bounding box center [602, 375] width 296 height 27
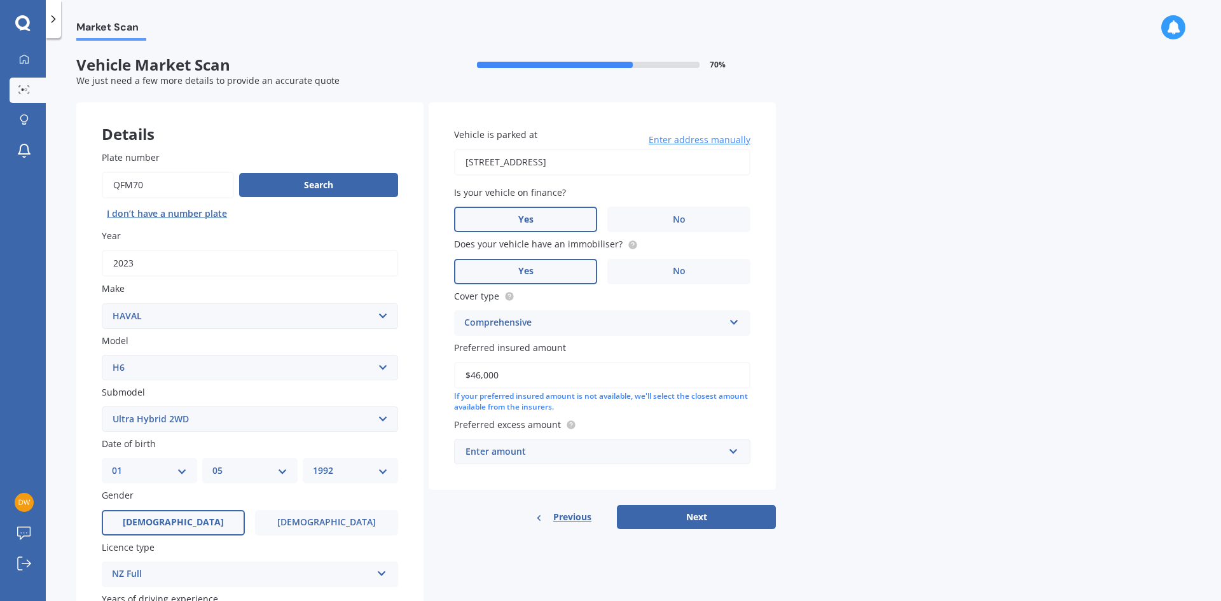
type input "$46,000"
click at [671, 414] on div "Vehicle is parked at [STREET_ADDRESS] 2025 Enter address manually Is your vehic…" at bounding box center [601, 295] width 347 height 387
click at [632, 453] on div "Enter amount" at bounding box center [594, 451] width 258 height 14
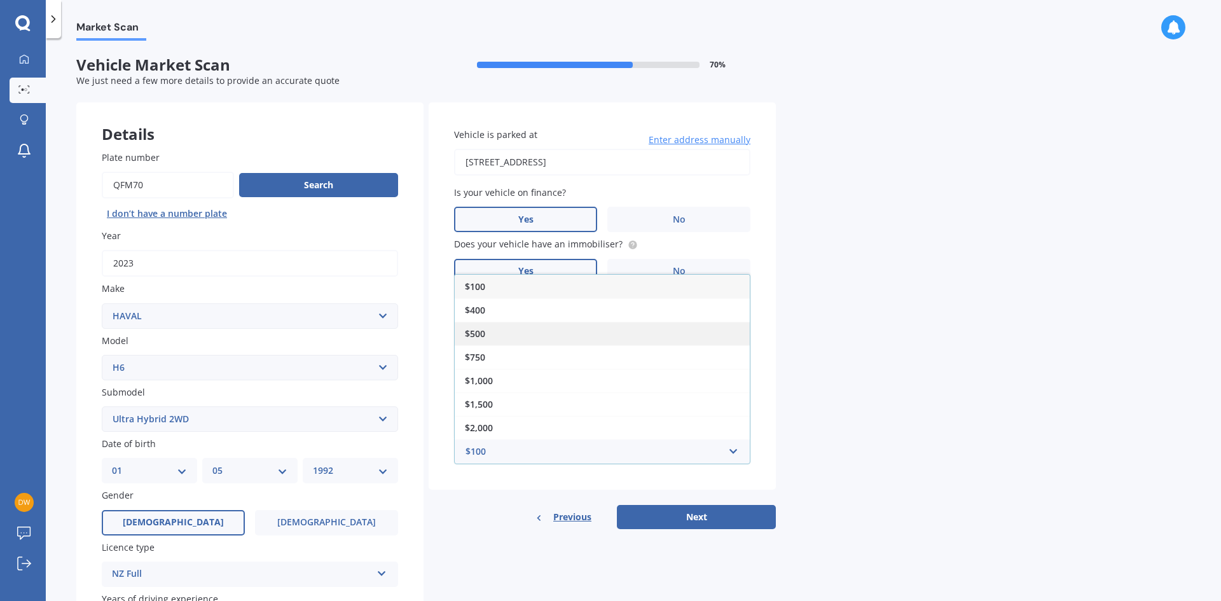
click at [538, 327] on div "$500" at bounding box center [602, 334] width 295 height 24
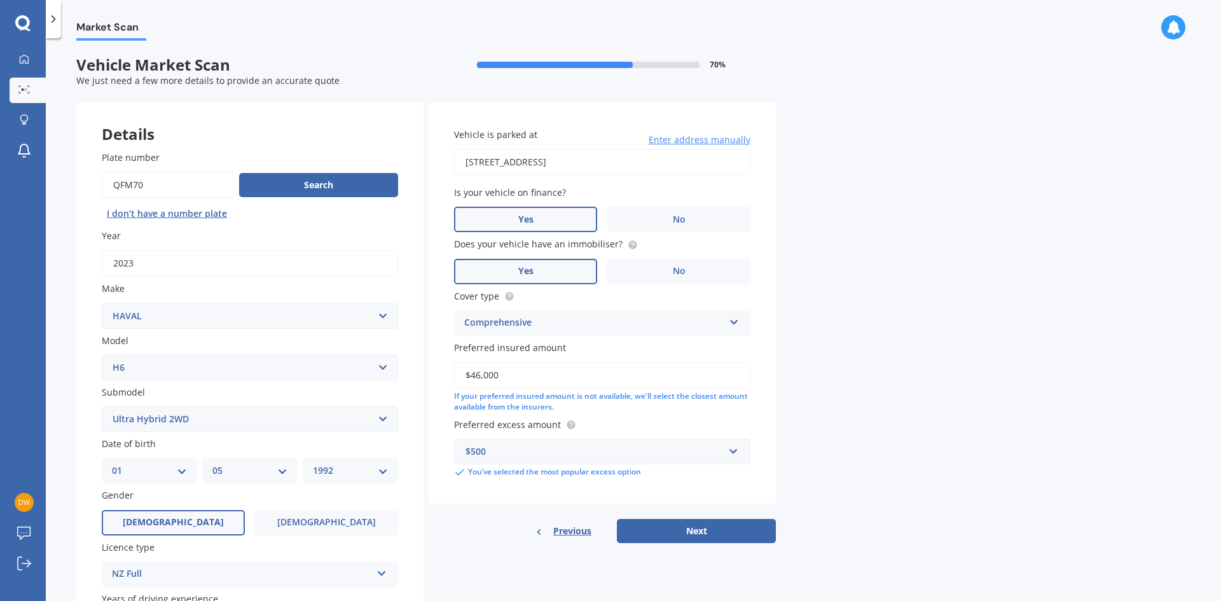
click at [867, 468] on div "Market Scan Vehicle Market Scan 70 % We just need a few more details to provide…" at bounding box center [633, 322] width 1175 height 563
click at [718, 524] on button "Next" at bounding box center [696, 531] width 159 height 24
select select "01"
select select "05"
select select "1992"
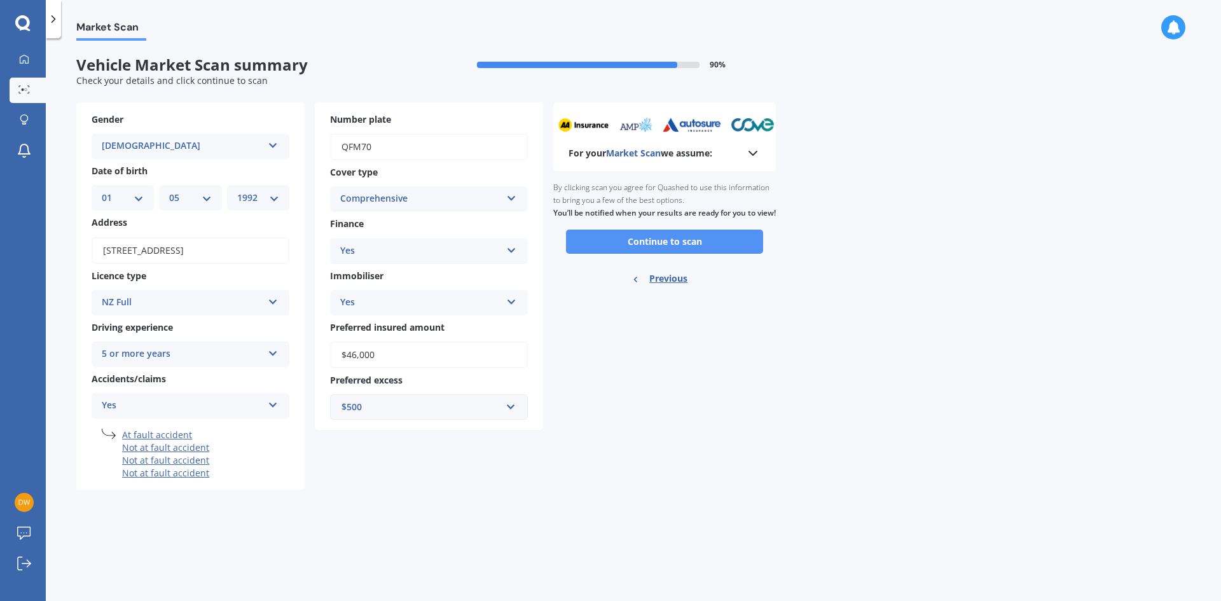
click at [678, 254] on button "Continue to scan" at bounding box center [664, 242] width 197 height 24
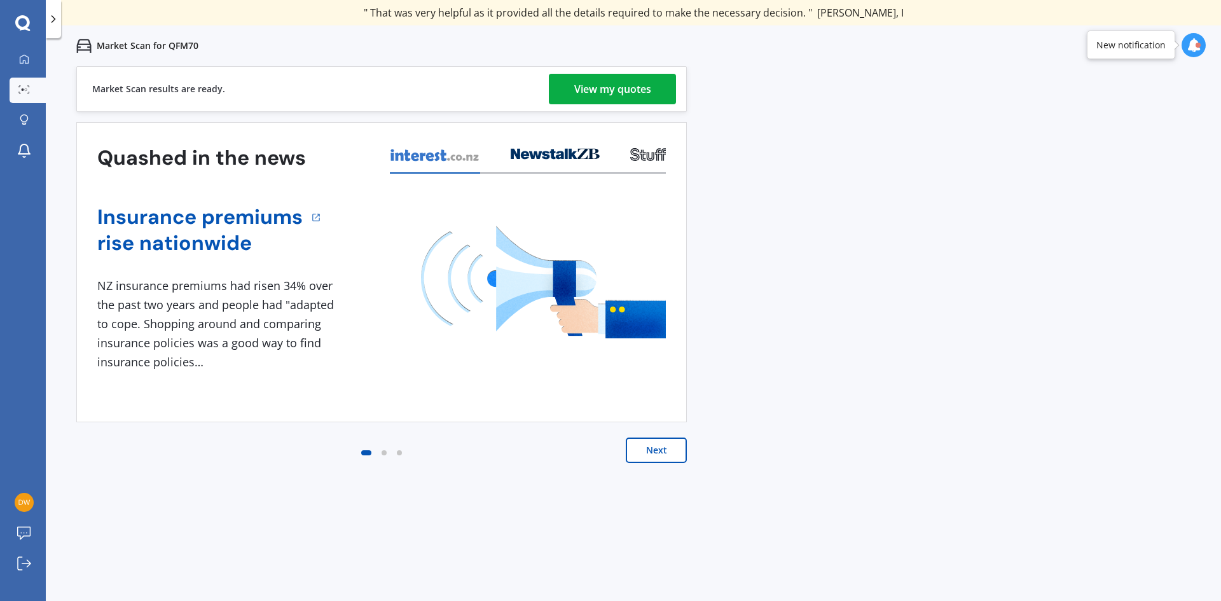
click at [628, 78] on div "View my quotes" at bounding box center [612, 89] width 77 height 31
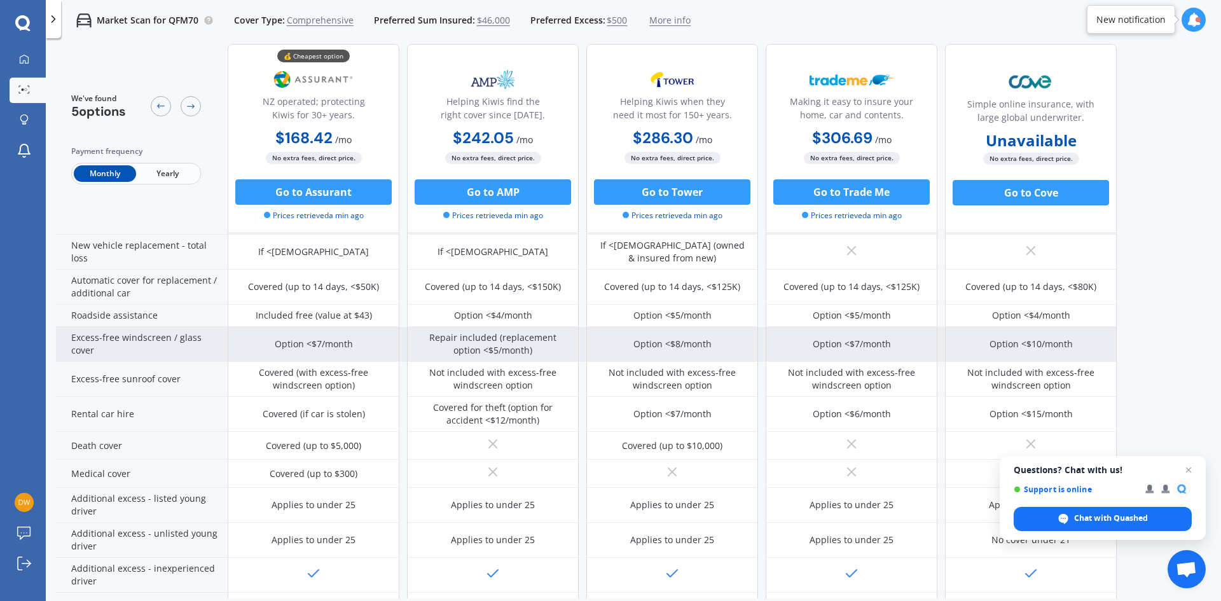
scroll to position [491, 0]
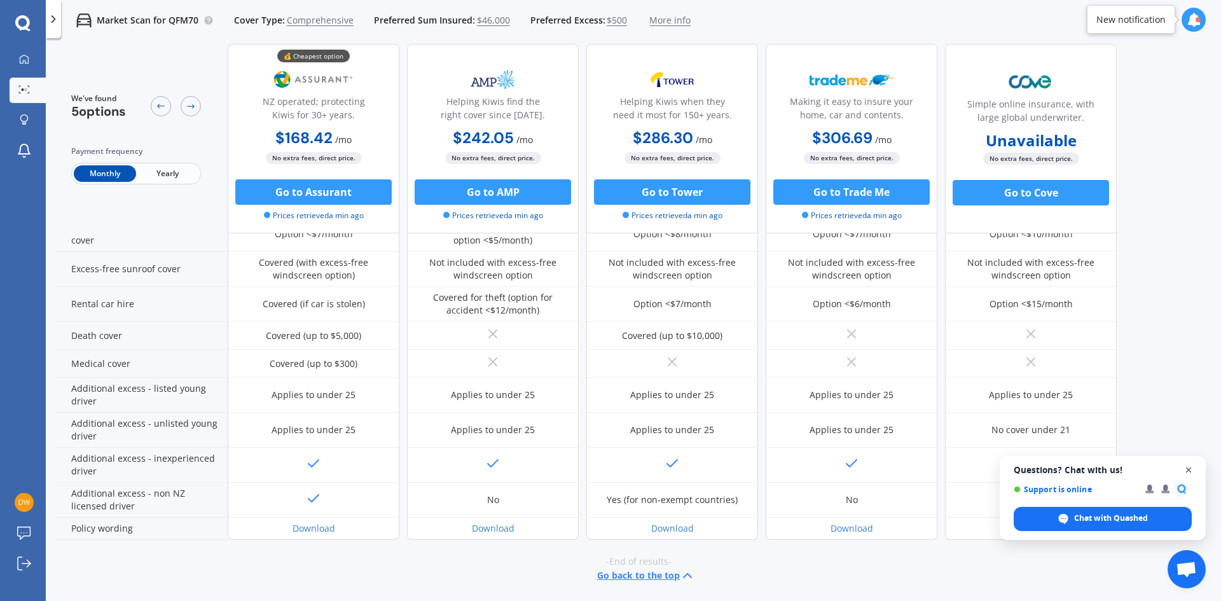
click at [1188, 467] on span "Open chat" at bounding box center [1189, 470] width 16 height 16
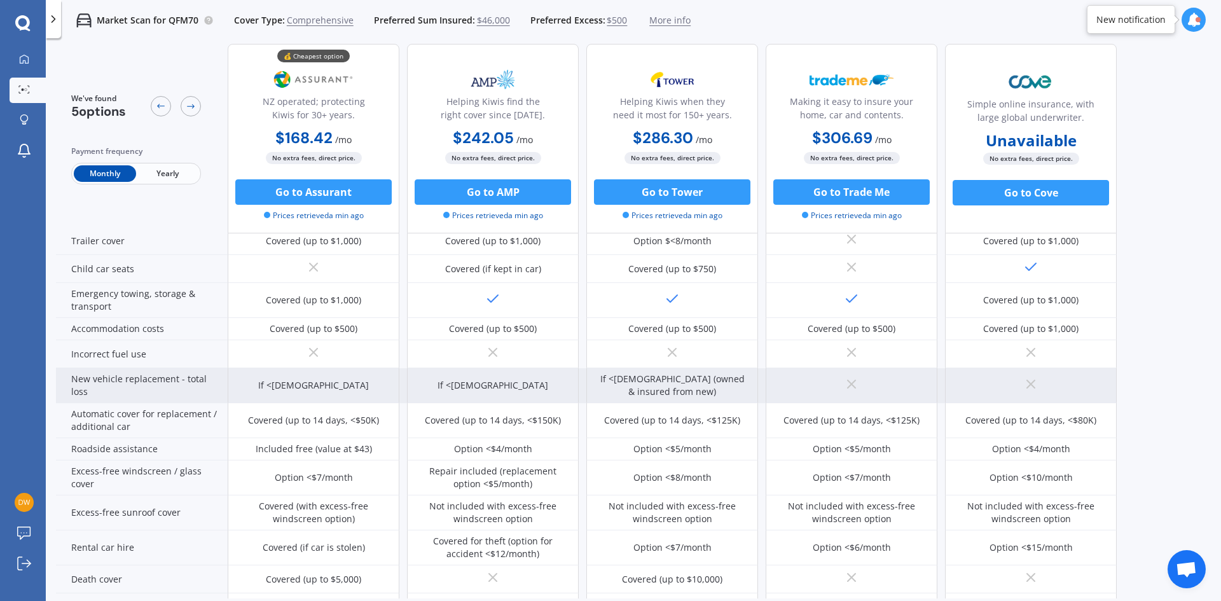
scroll to position [0, 0]
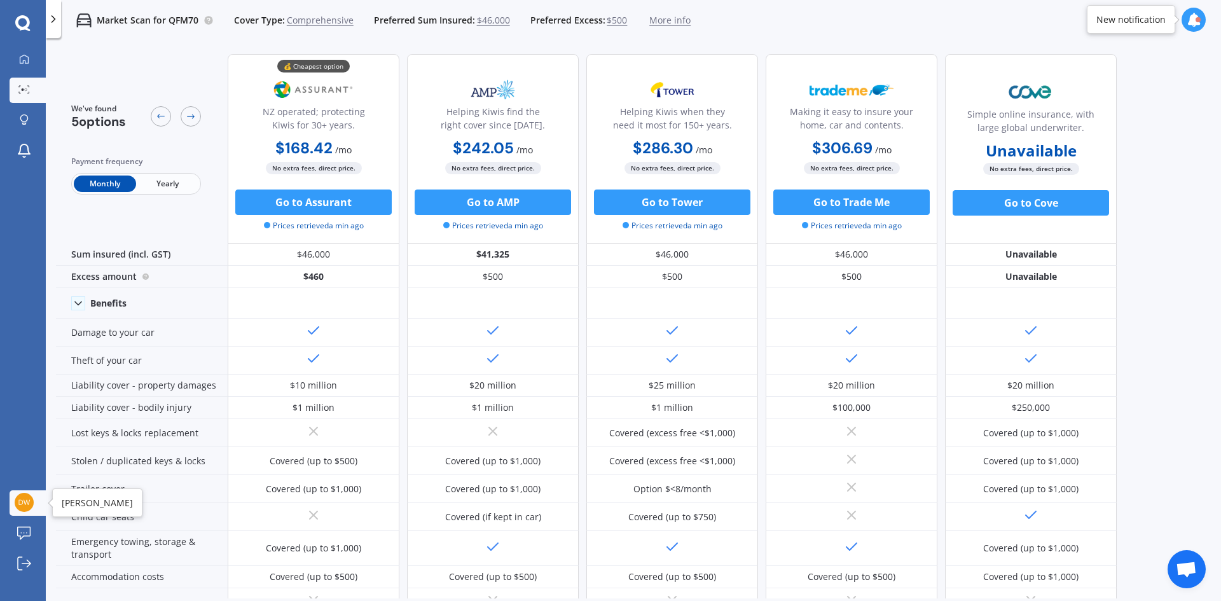
click at [22, 493] on img at bounding box center [24, 502] width 19 height 19
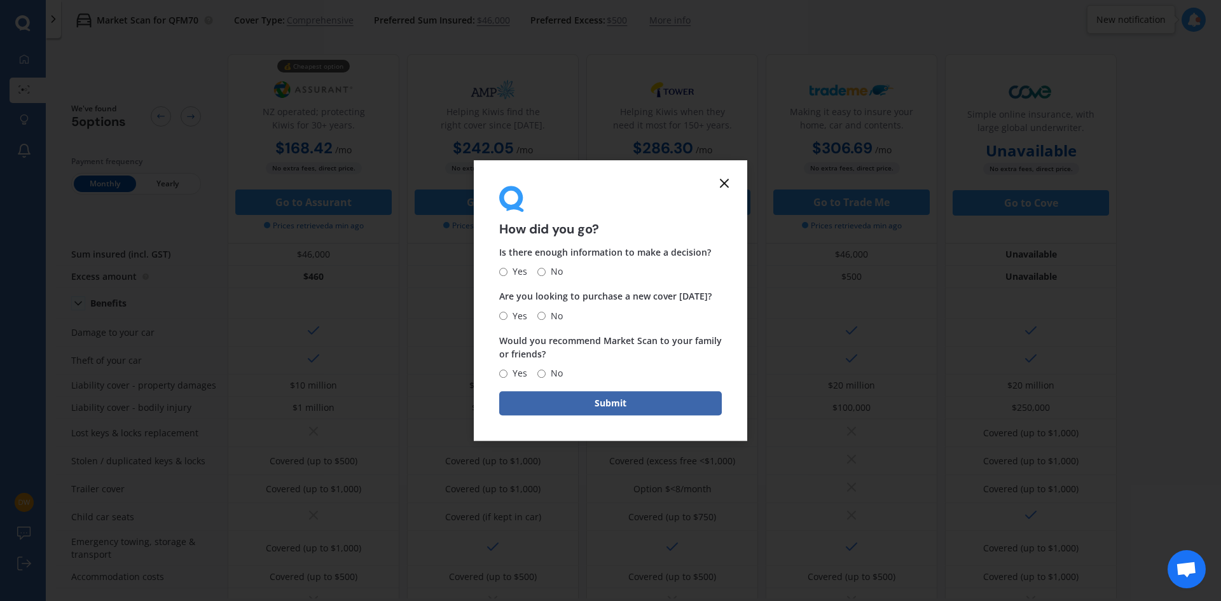
click at [715, 186] on div "How did you go?" at bounding box center [610, 211] width 223 height 50
click at [723, 183] on icon at bounding box center [723, 182] width 15 height 15
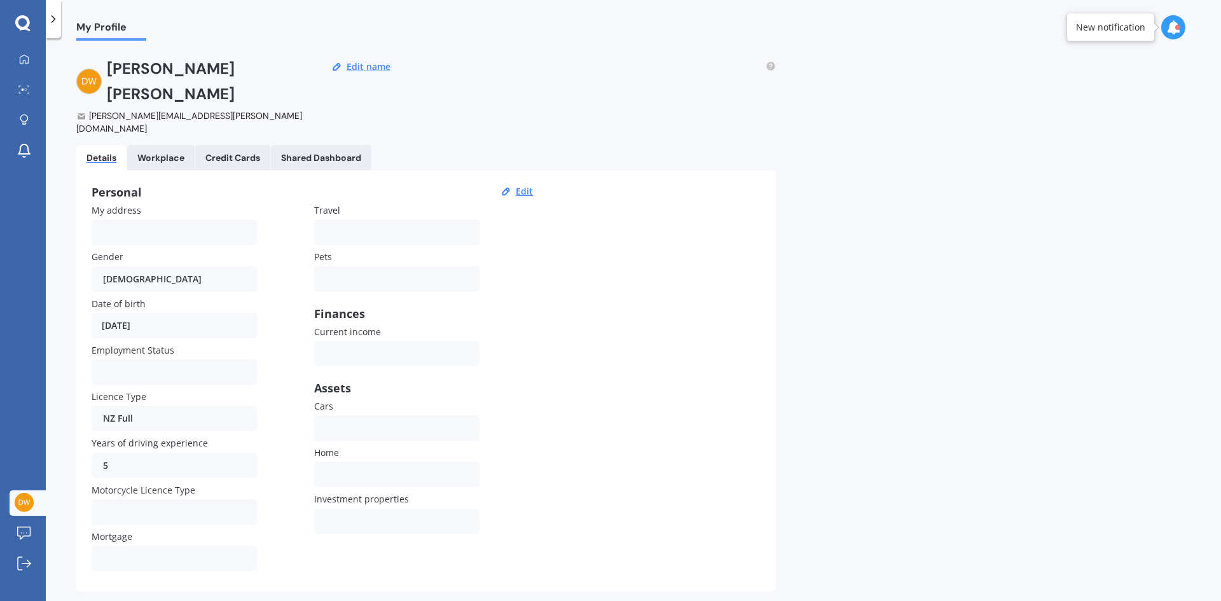
click at [196, 145] on Cards "Credit Cards" at bounding box center [232, 157] width 75 height 25
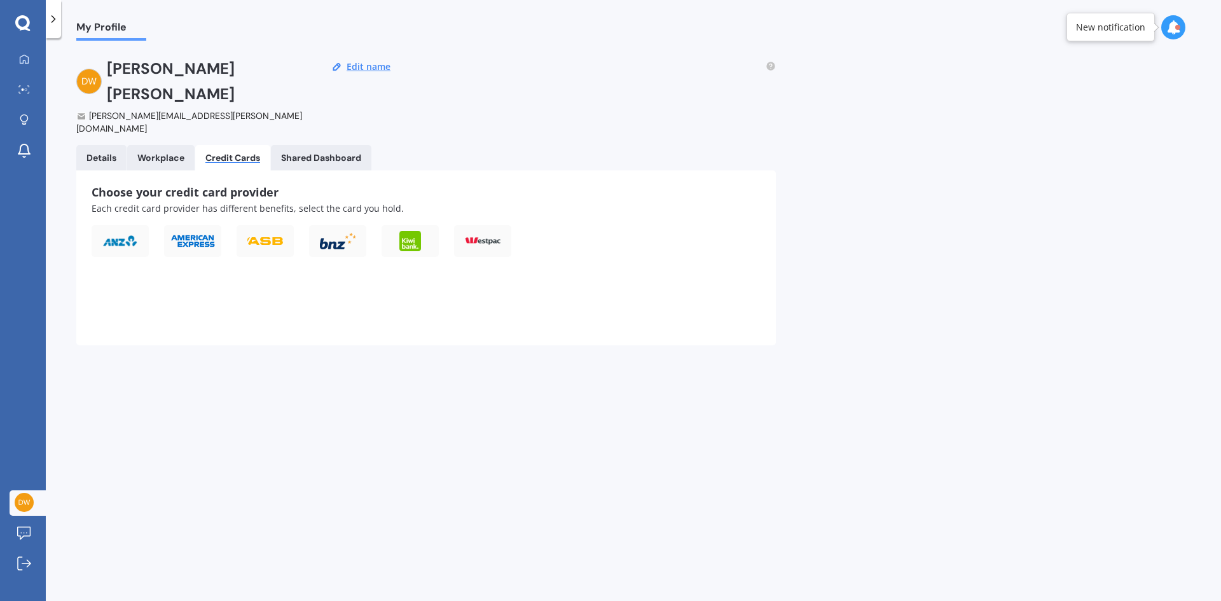
click at [22, 19] on icon at bounding box center [22, 23] width 15 height 17
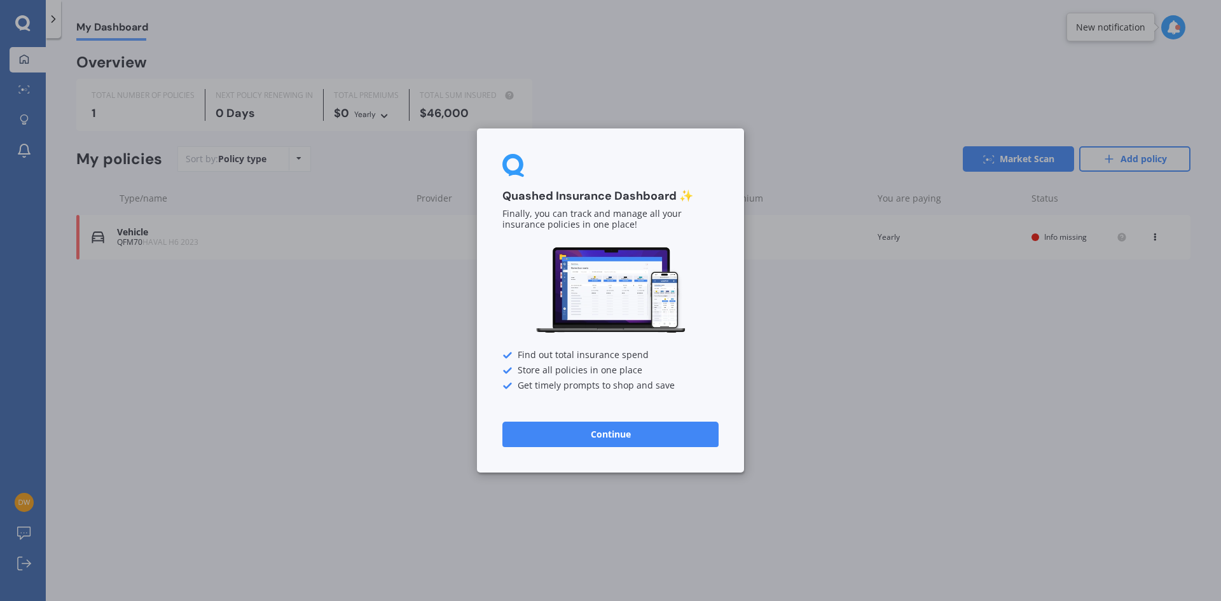
click at [603, 436] on button "Continue" at bounding box center [610, 433] width 216 height 25
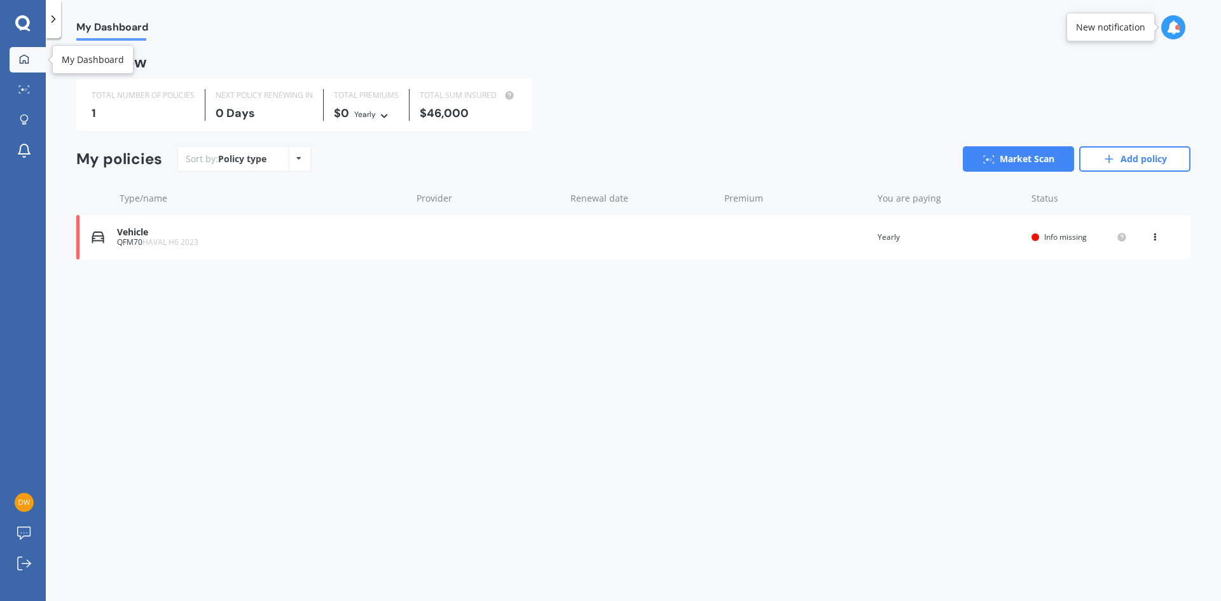
click at [25, 71] on link "My Dashboard" at bounding box center [28, 59] width 36 height 25
click at [23, 60] on icon at bounding box center [24, 58] width 9 height 9
click at [413, 248] on div "Vehicle QFM70 HAVAL H6 2023 Renewal date Premium You are paying Yearly Status I…" at bounding box center [633, 237] width 1114 height 45
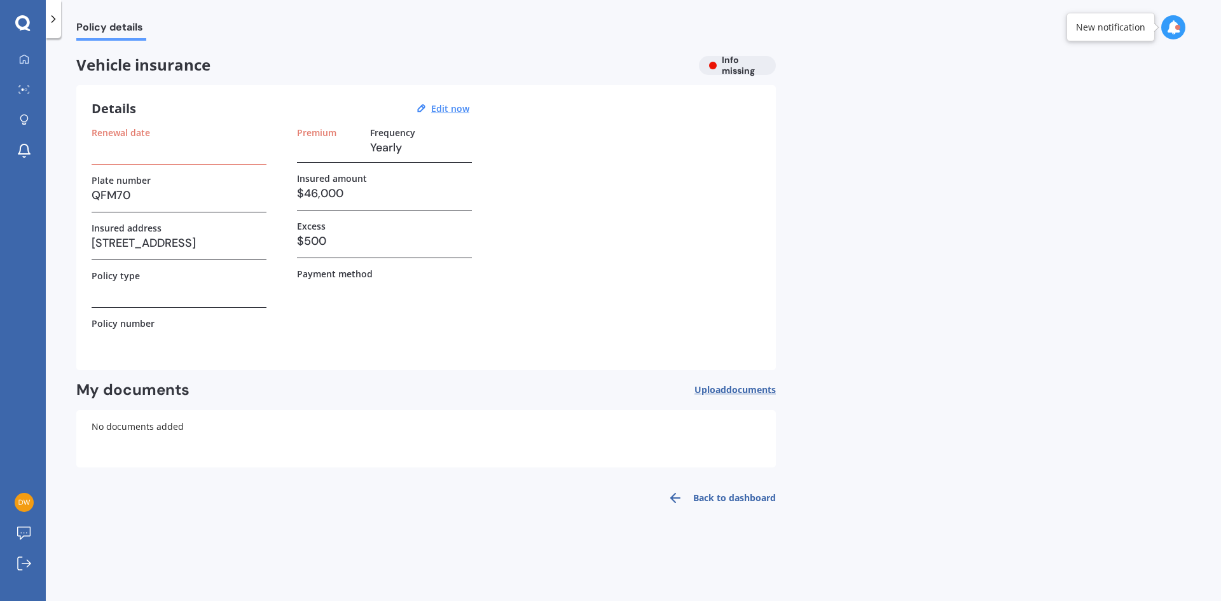
click at [727, 67] on div "Vehicle insurance Info missing" at bounding box center [425, 65] width 699 height 19
click at [1170, 36] on div at bounding box center [1173, 27] width 24 height 24
click at [1053, 78] on b "Market Scan" at bounding box center [1045, 82] width 51 height 9
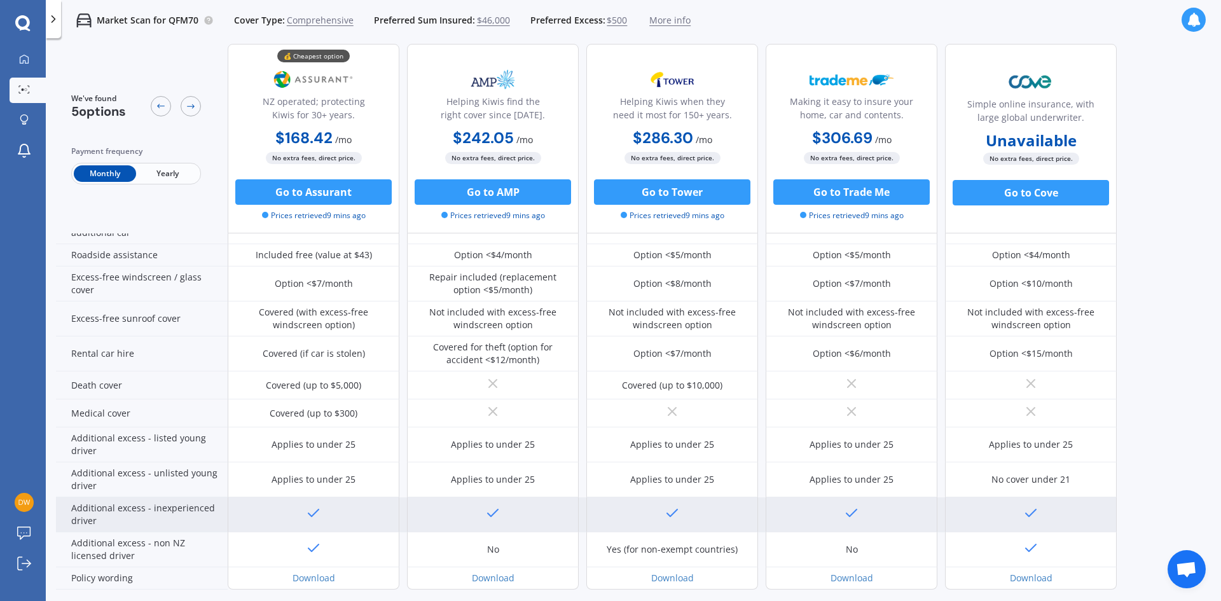
scroll to position [491, 0]
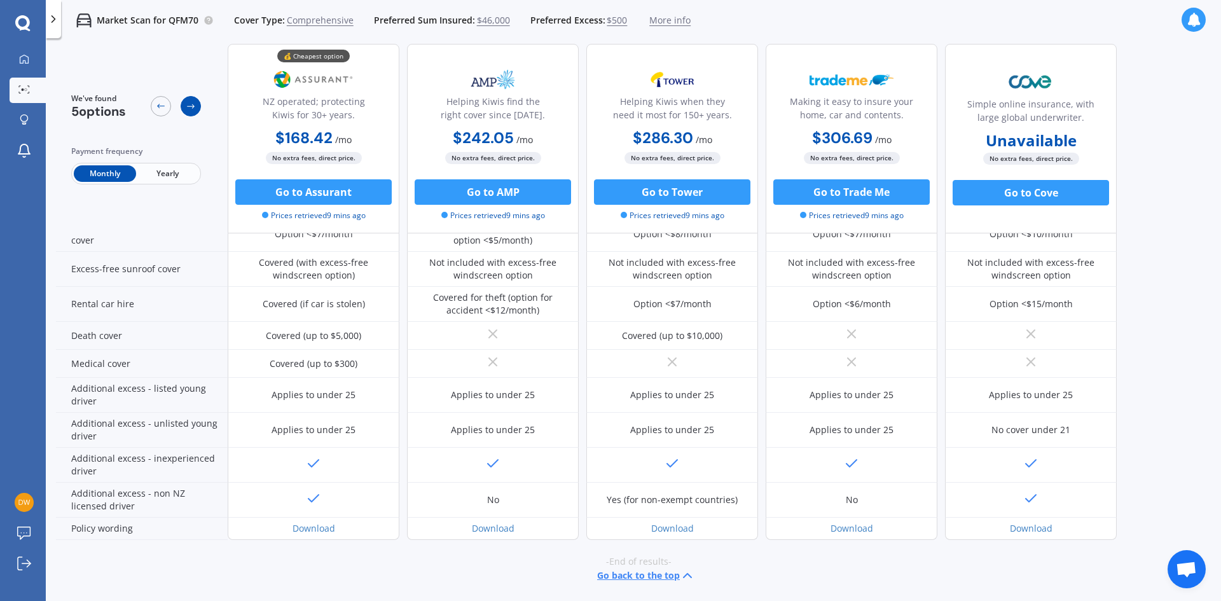
click at [188, 107] on icon at bounding box center [191, 106] width 10 height 10
click at [167, 107] on div at bounding box center [161, 106] width 20 height 20
click at [287, 21] on span "Comprehensive" at bounding box center [320, 20] width 67 height 13
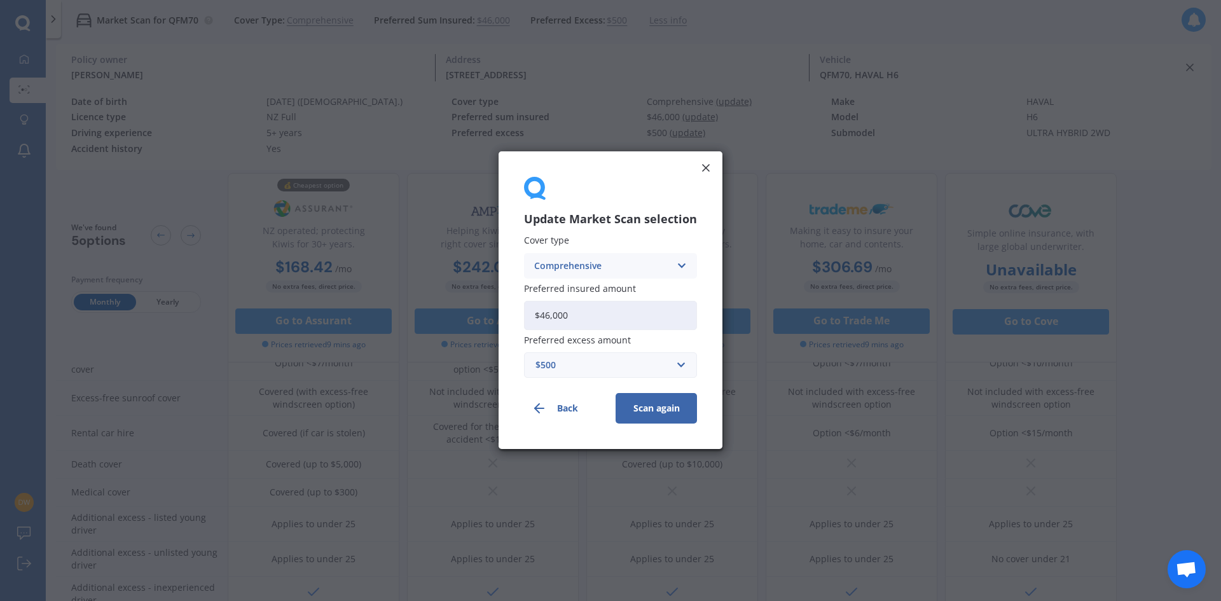
click at [704, 164] on icon at bounding box center [705, 167] width 13 height 13
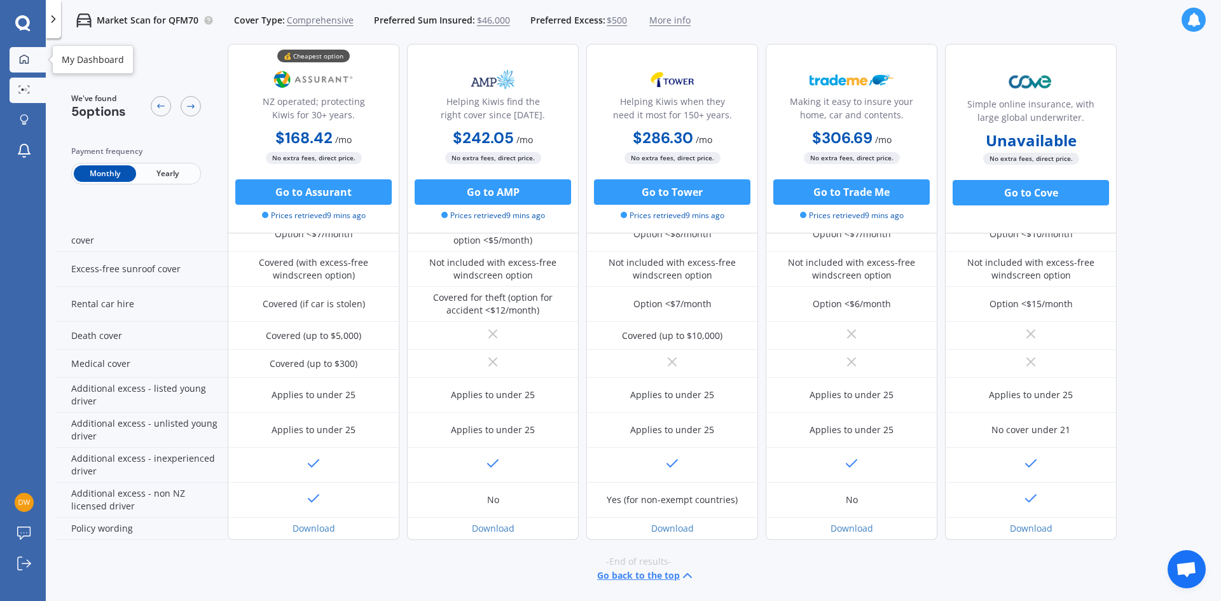
click at [17, 58] on div at bounding box center [24, 59] width 19 height 11
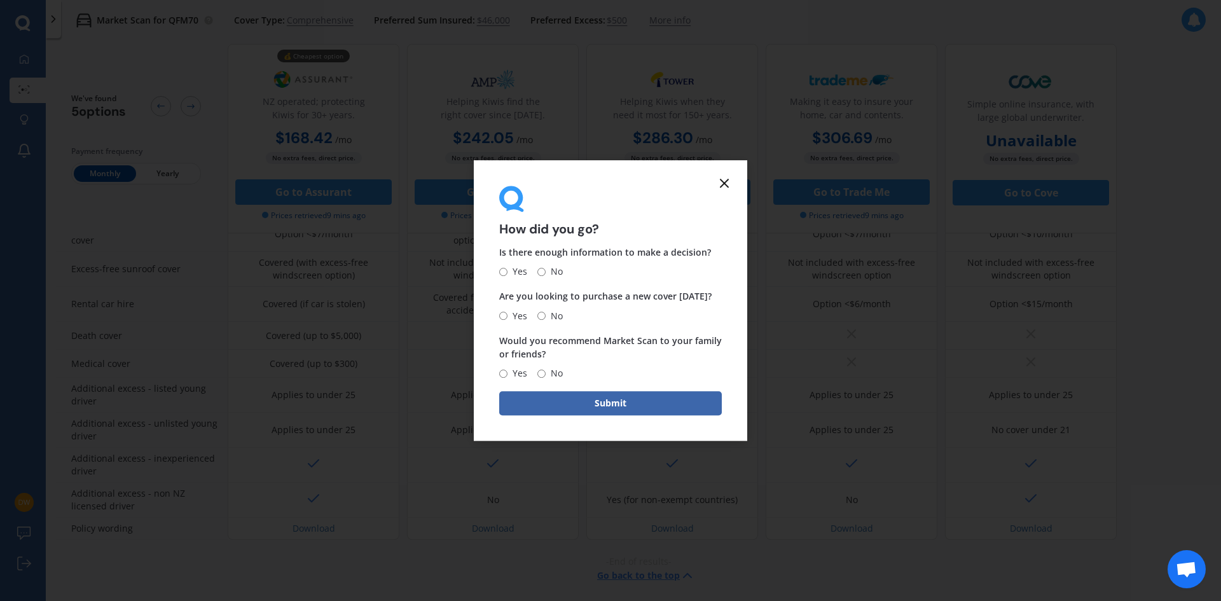
click at [549, 270] on span "No" at bounding box center [553, 271] width 17 height 15
click at [545, 270] on input "No" at bounding box center [541, 272] width 8 height 8
radio input "true"
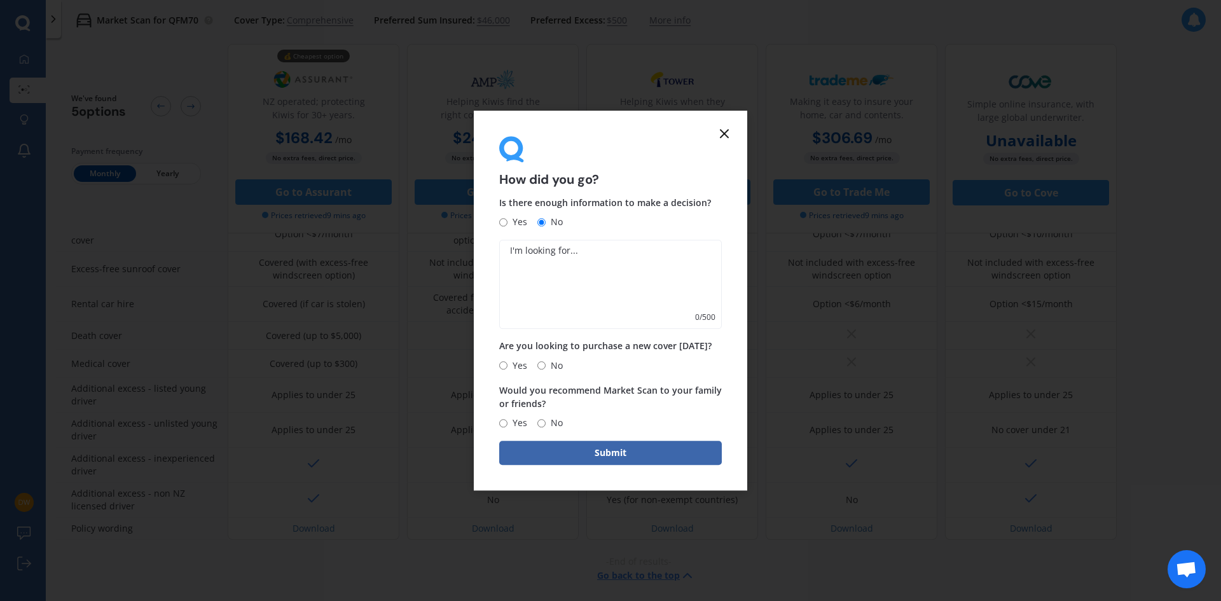
click at [723, 137] on icon at bounding box center [723, 133] width 15 height 15
